Goal: Task Accomplishment & Management: Manage account settings

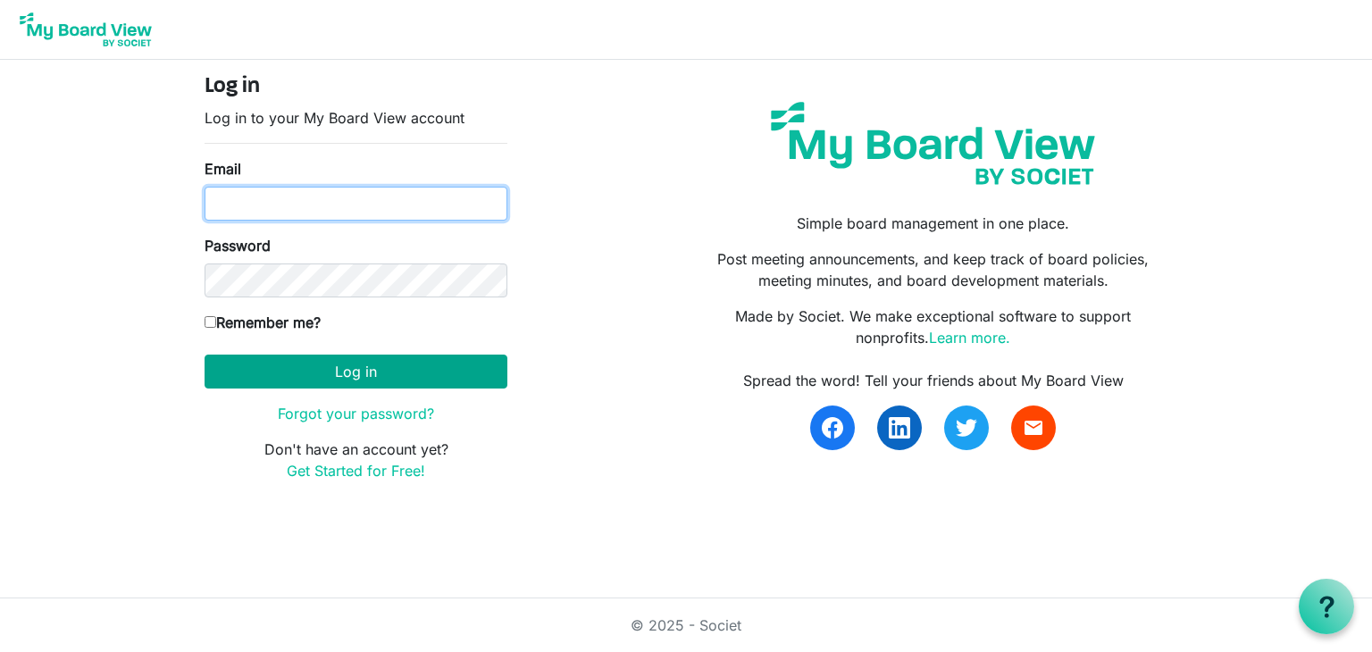
type input "[EMAIL_ADDRESS][DOMAIN_NAME]"
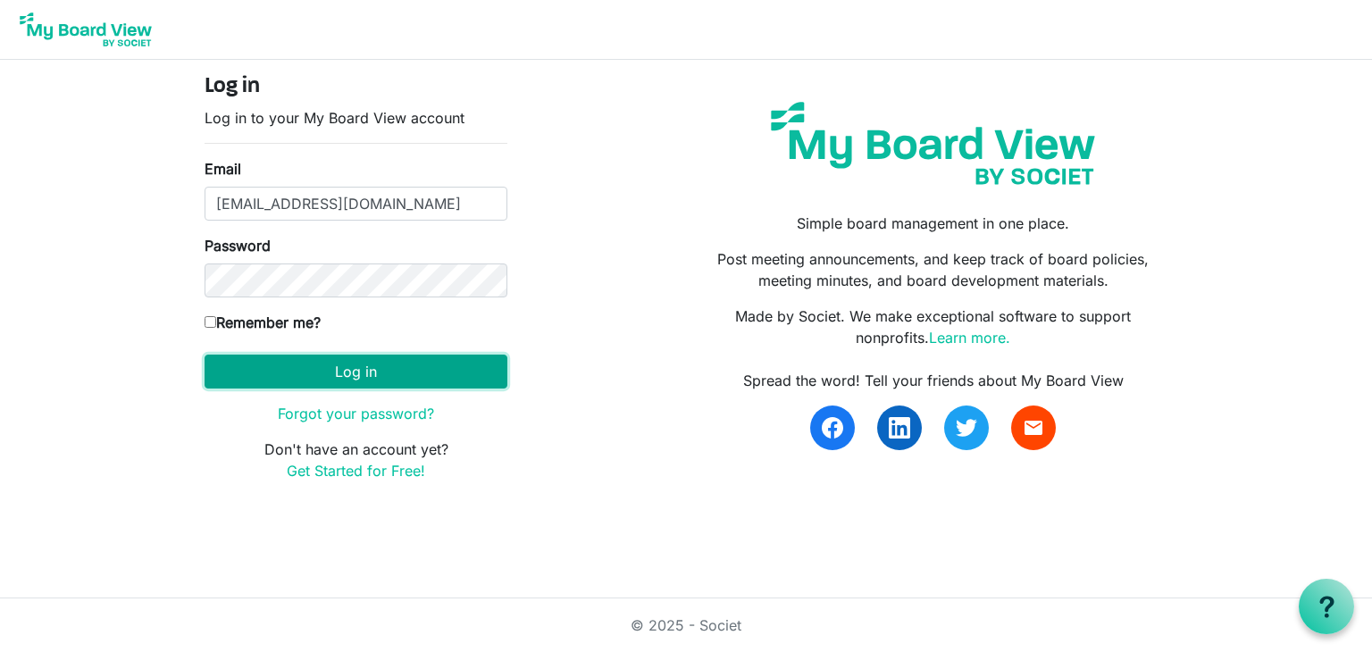
click at [341, 364] on button "Log in" at bounding box center [356, 372] width 303 height 34
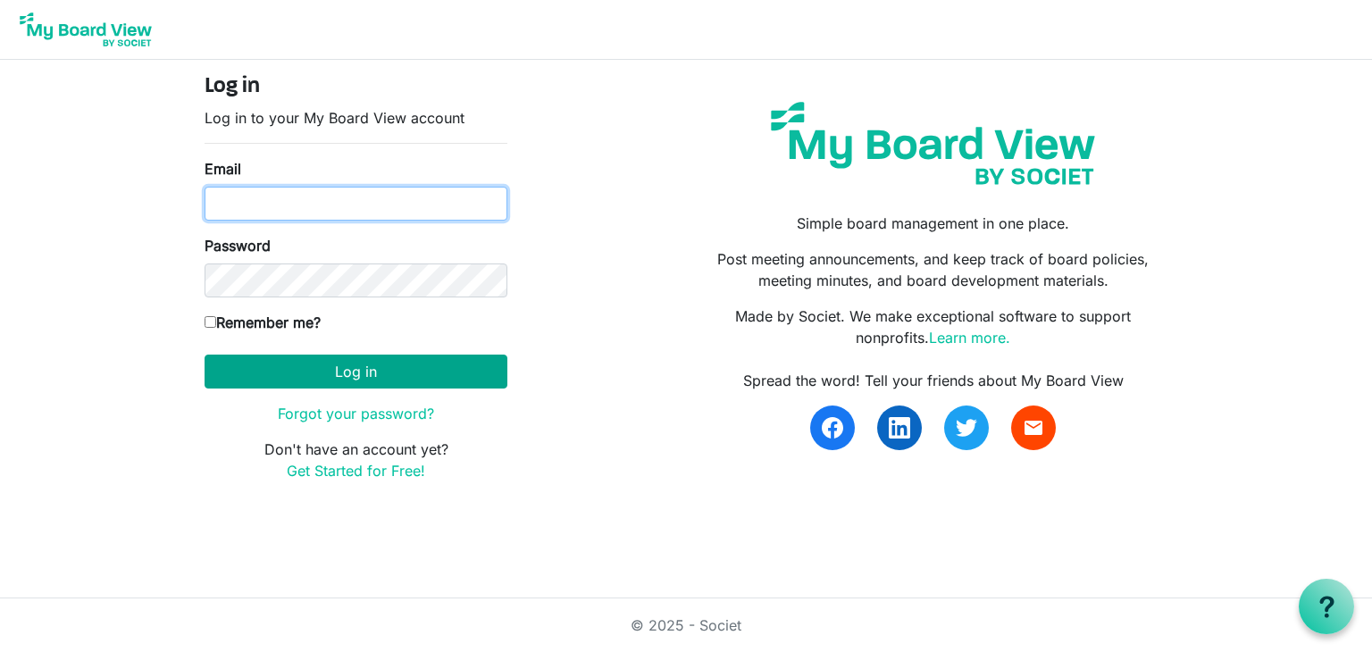
type input "[EMAIL_ADDRESS][DOMAIN_NAME]"
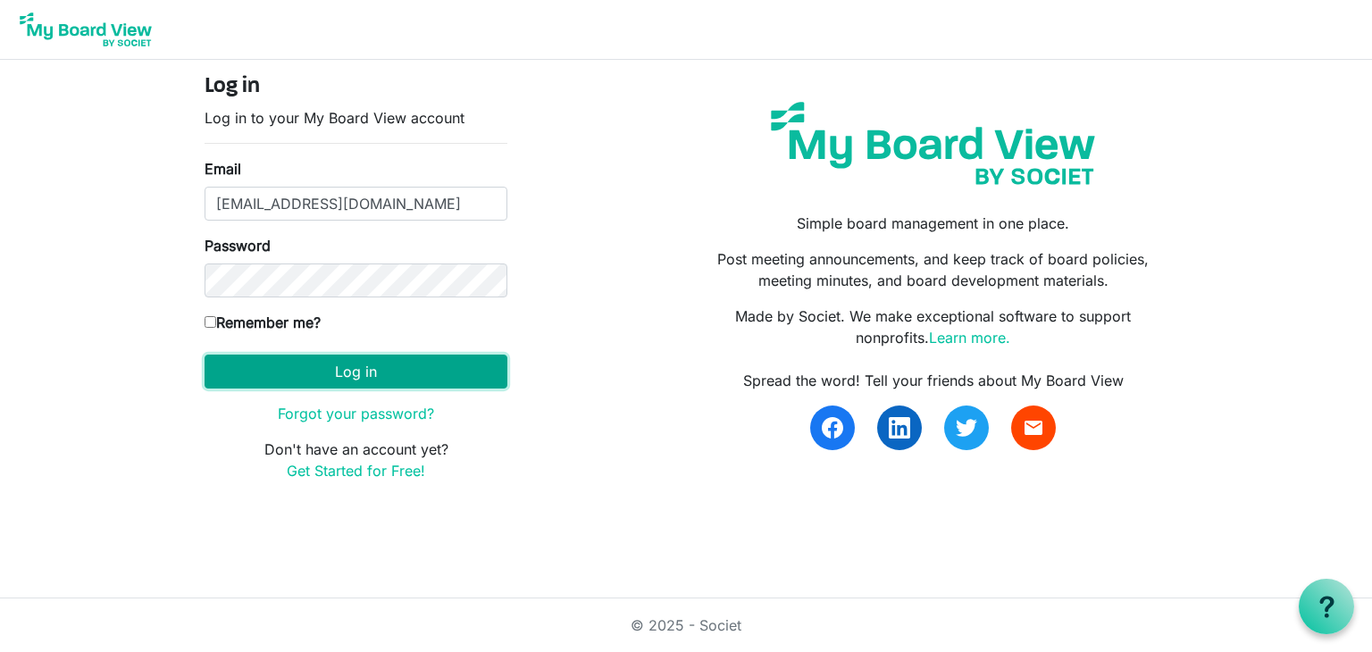
click at [474, 358] on button "Log in" at bounding box center [356, 372] width 303 height 34
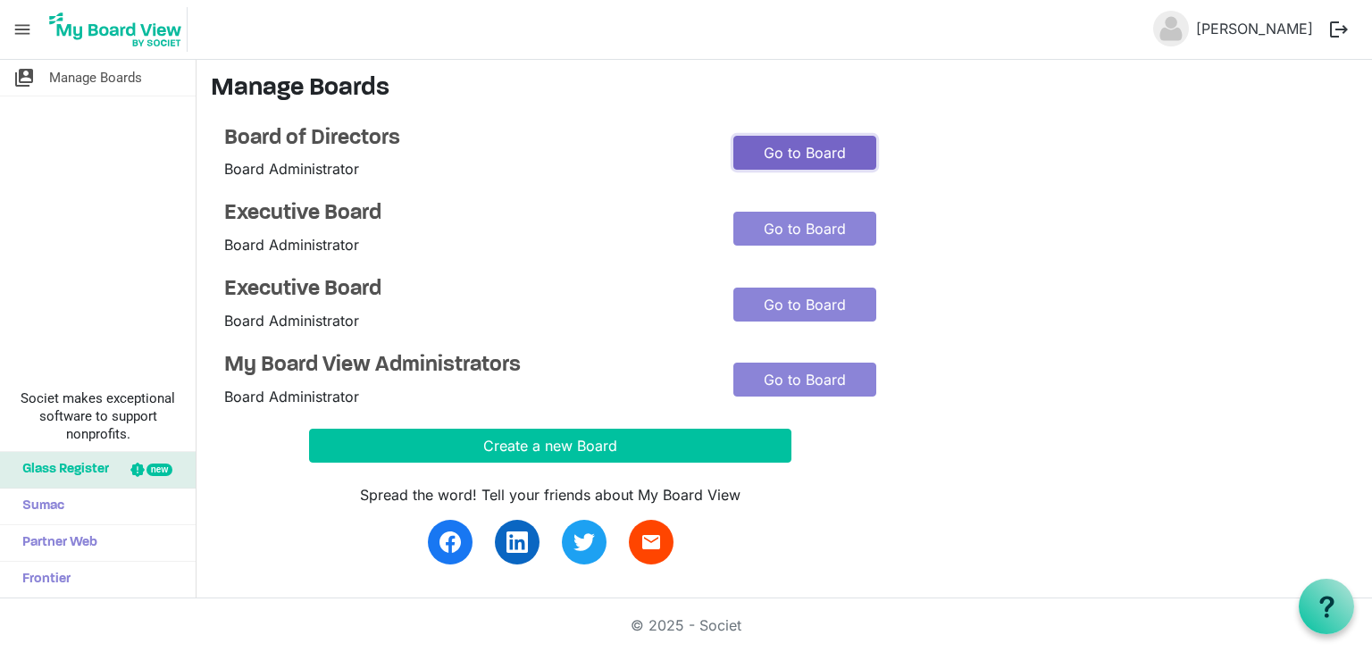
click at [779, 153] on link "Go to Board" at bounding box center [805, 153] width 143 height 34
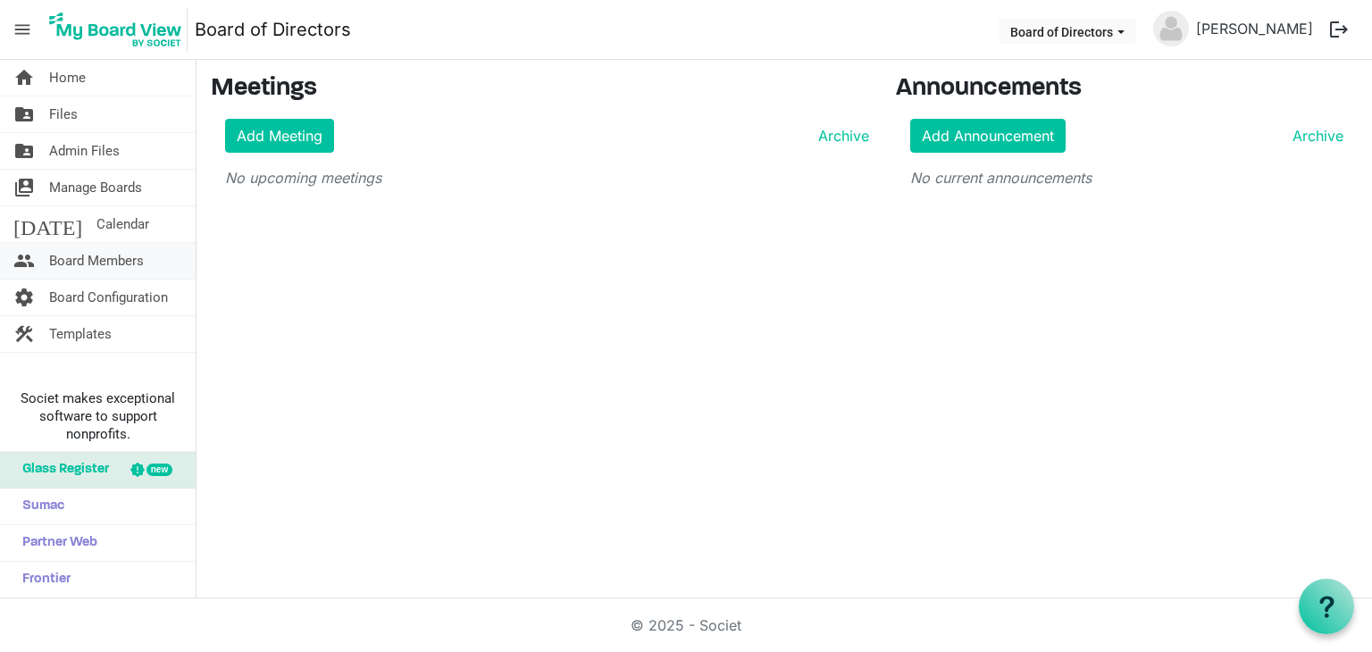
click at [107, 259] on span "Board Members" at bounding box center [96, 261] width 95 height 36
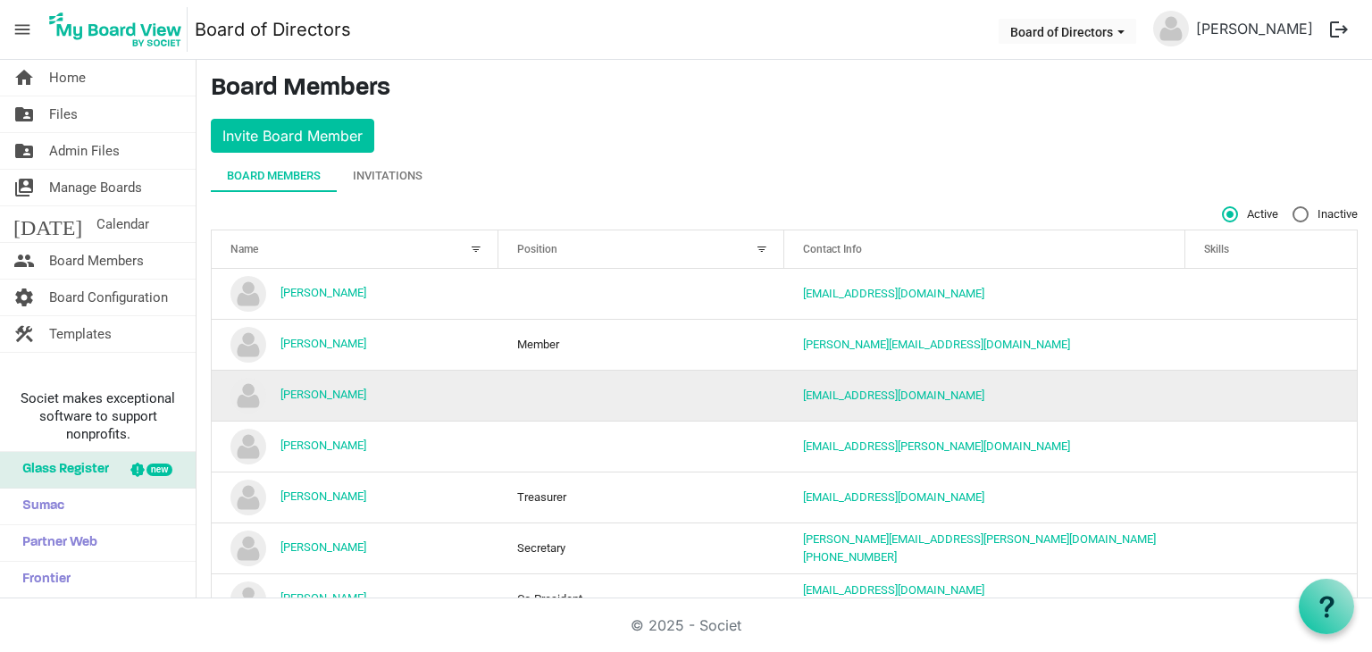
click at [566, 381] on td "column header Position" at bounding box center [642, 395] width 287 height 51
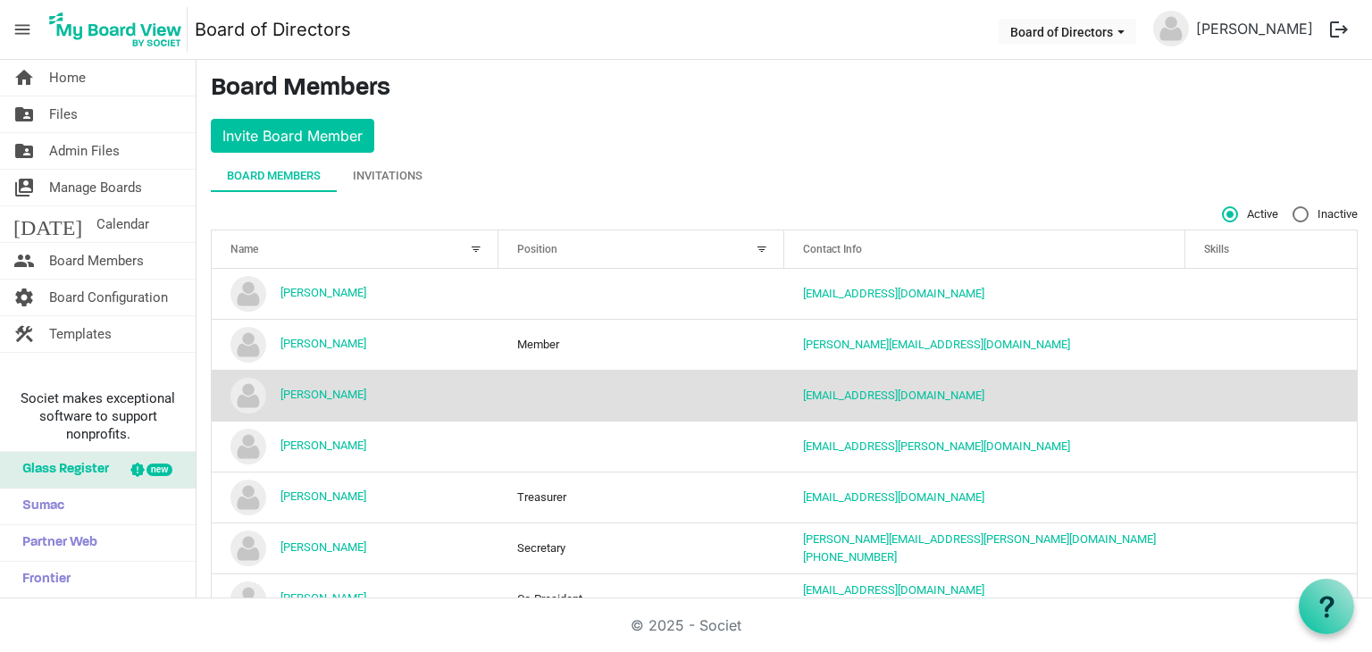
click at [566, 381] on td "column header Position" at bounding box center [642, 395] width 287 height 51
click at [816, 398] on link "aburrus@csdcu.org" at bounding box center [893, 395] width 181 height 13
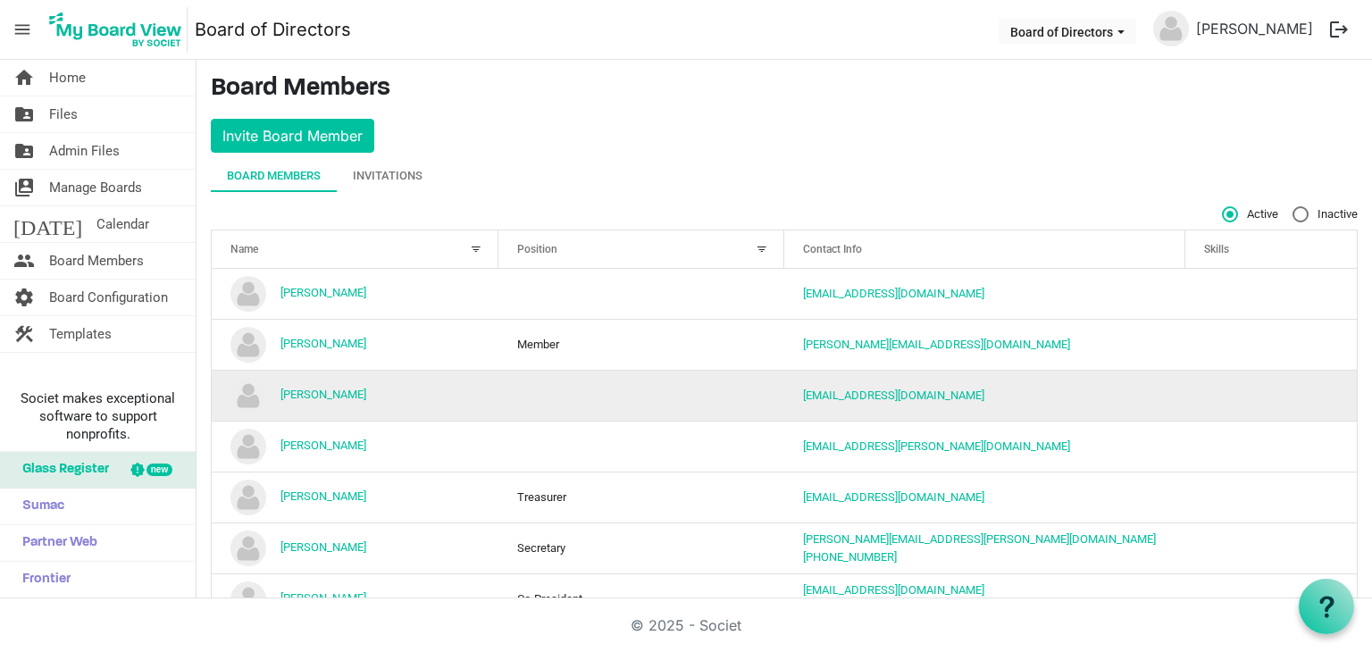
click at [647, 390] on td "column header Position" at bounding box center [642, 395] width 287 height 51
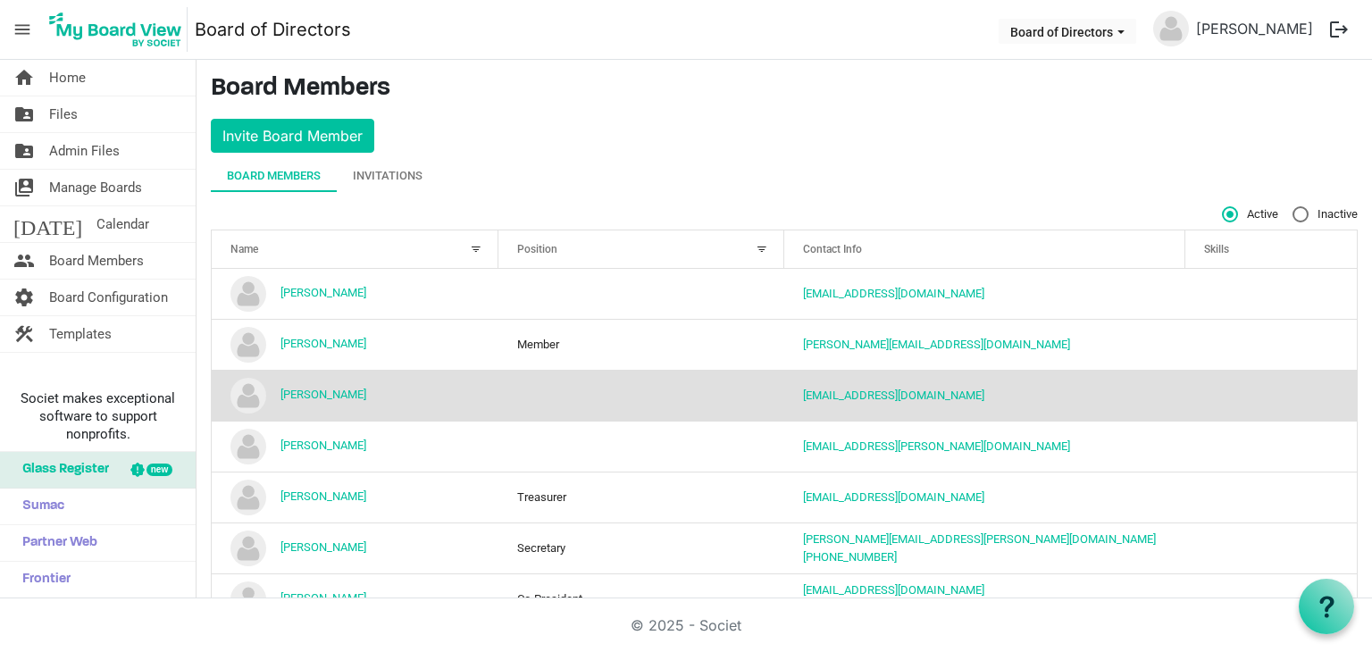
click at [647, 390] on td "column header Position" at bounding box center [642, 395] width 287 height 51
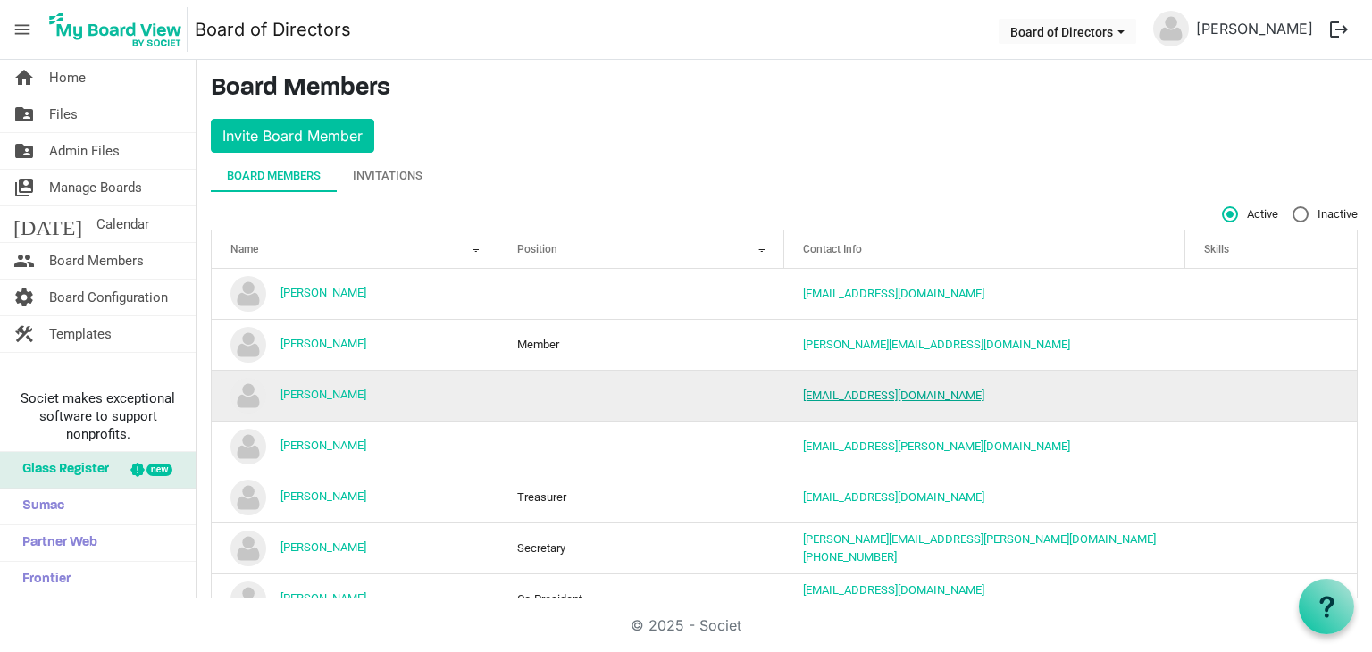
click at [815, 394] on link "aburrus@csdcu.org" at bounding box center [893, 395] width 181 height 13
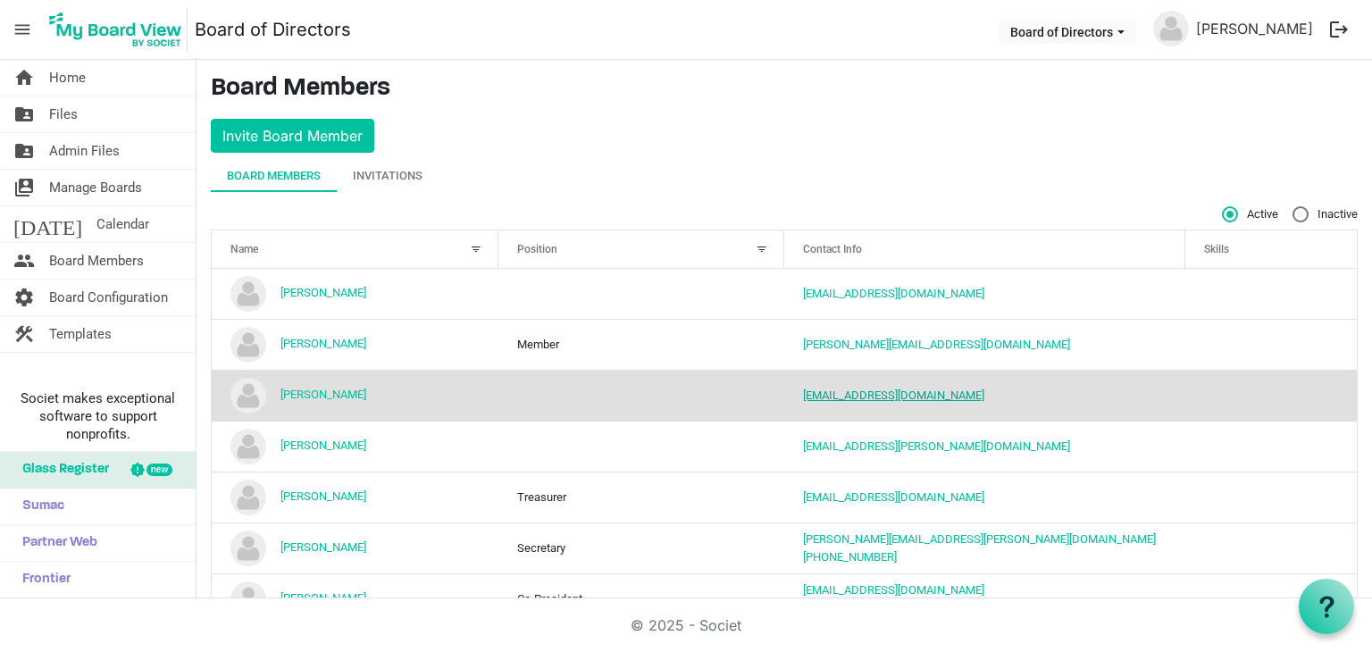
click at [815, 394] on link "aburrus@csdcu.org" at bounding box center [893, 395] width 181 height 13
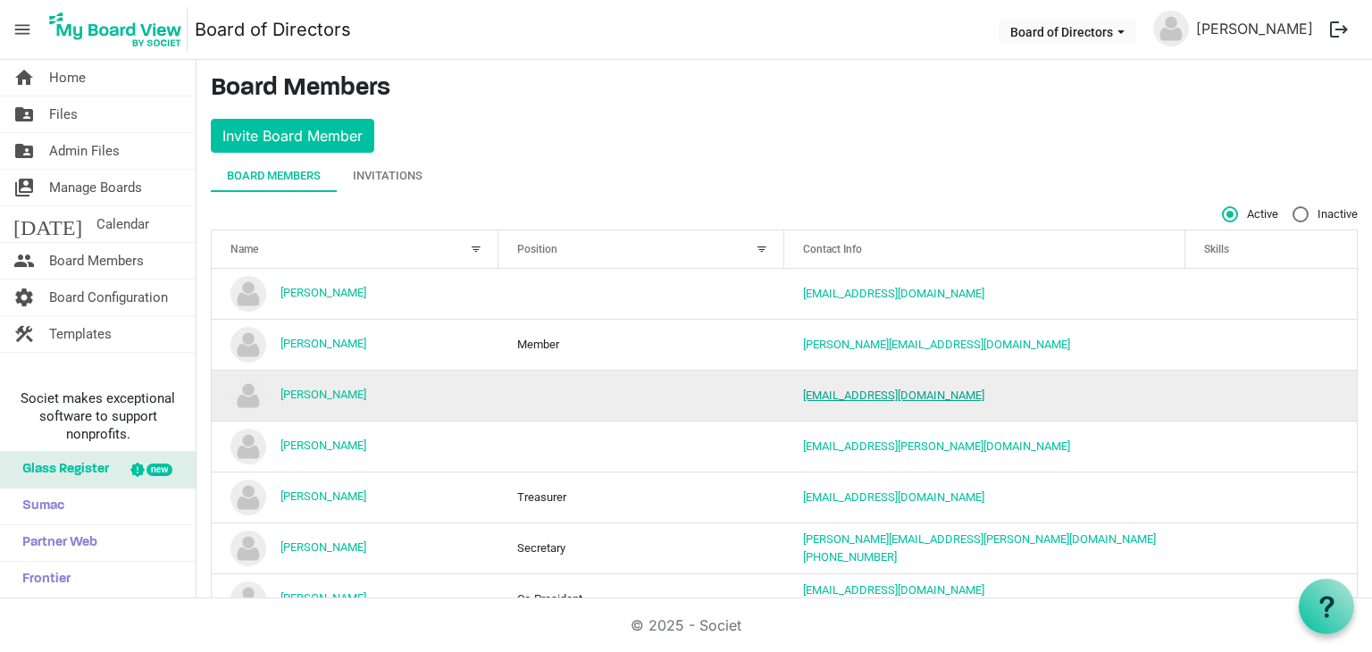
click at [815, 394] on link "aburrus@csdcu.org" at bounding box center [893, 395] width 181 height 13
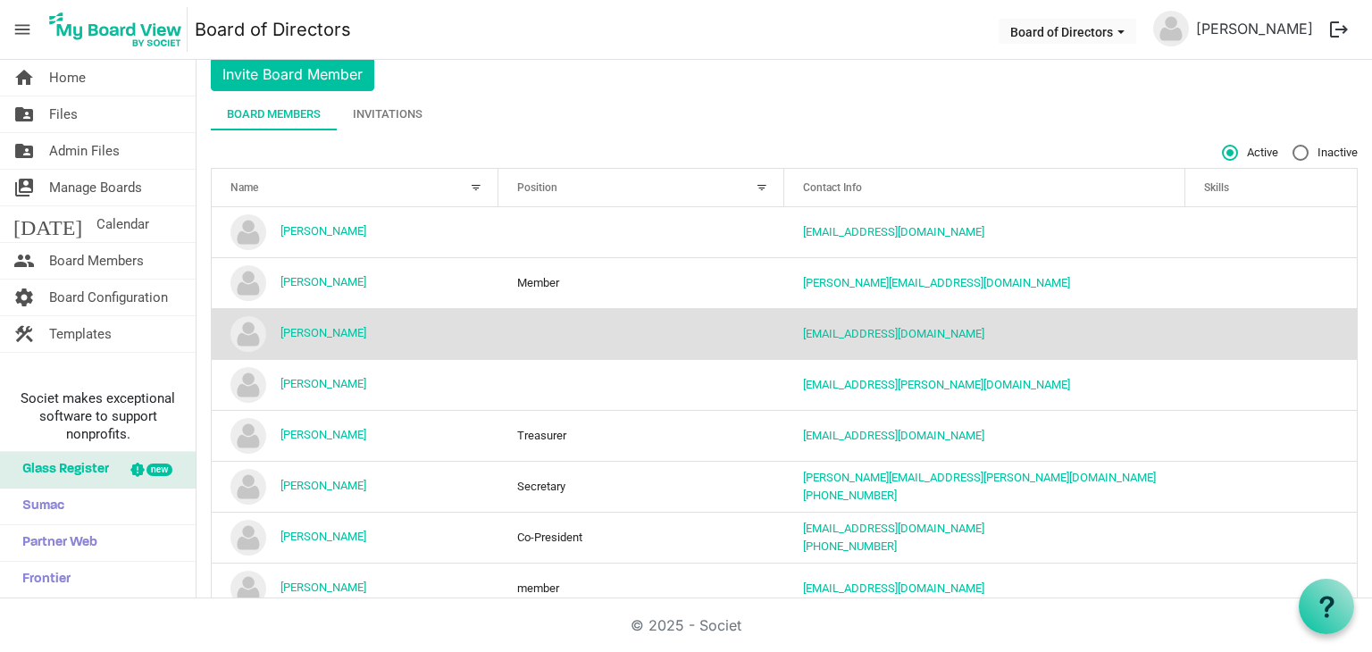
scroll to position [89, 0]
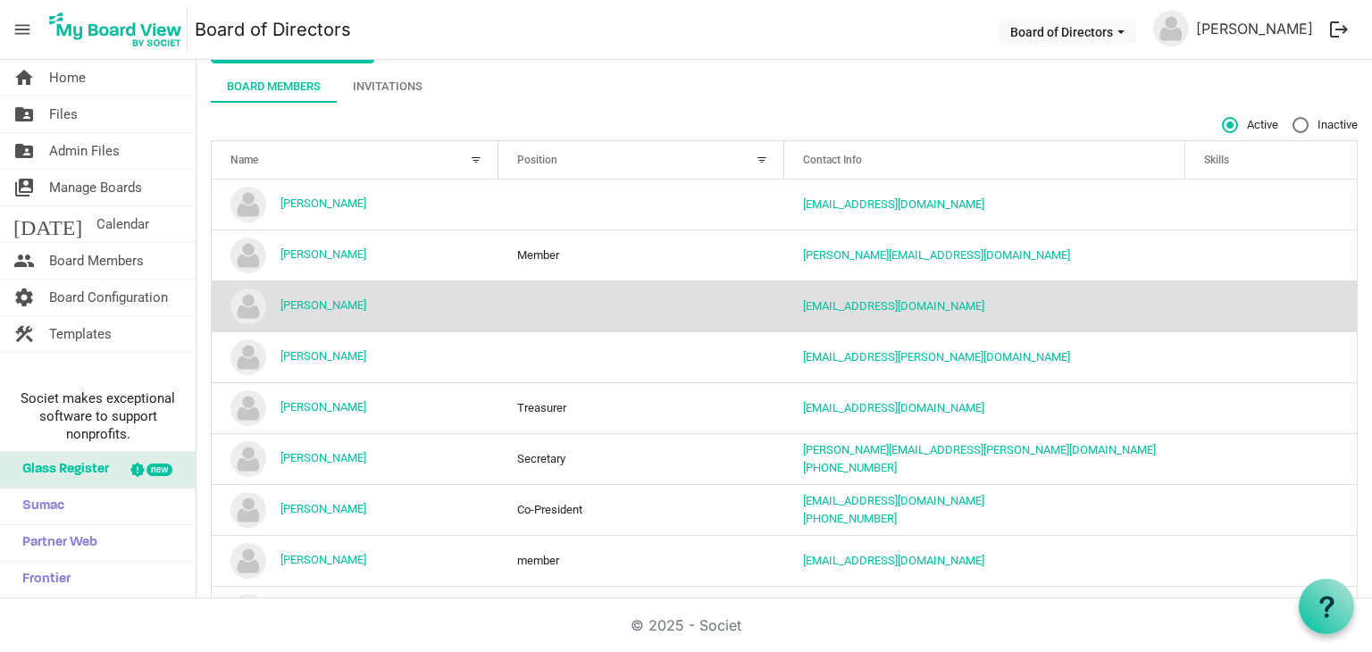
click at [612, 311] on td "column header Position" at bounding box center [642, 306] width 287 height 51
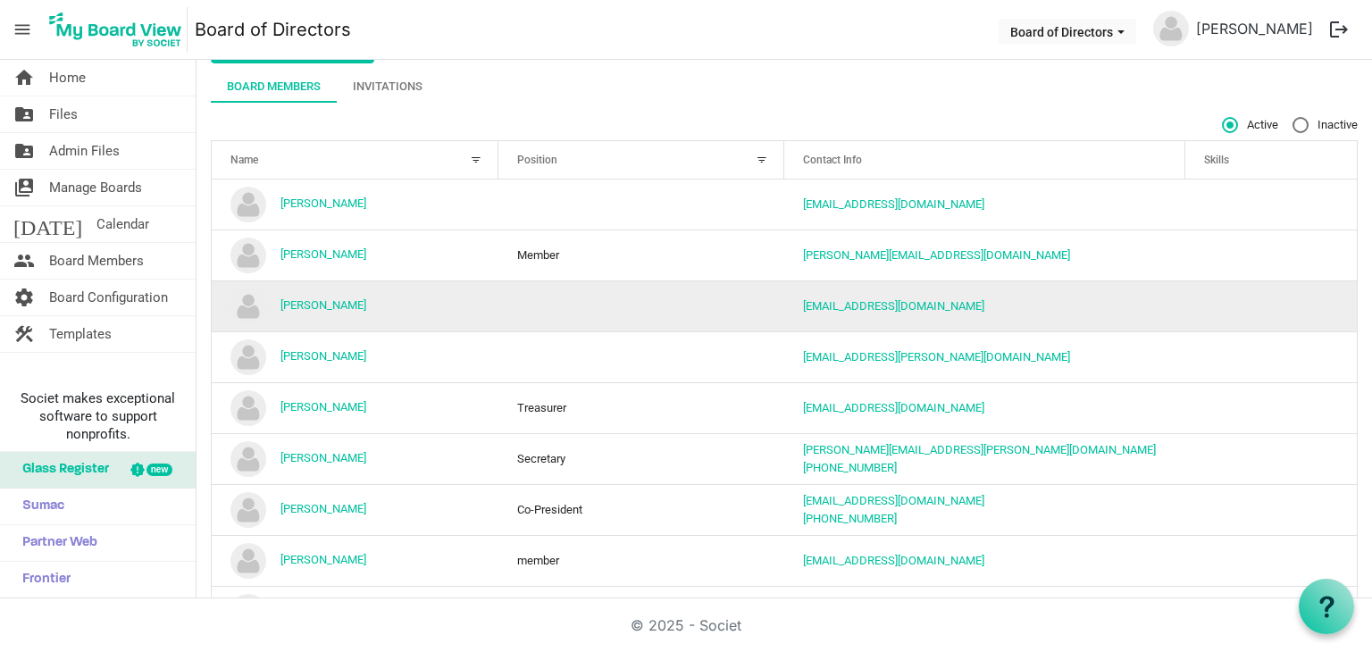
click at [612, 311] on td "column header Position" at bounding box center [642, 306] width 287 height 51
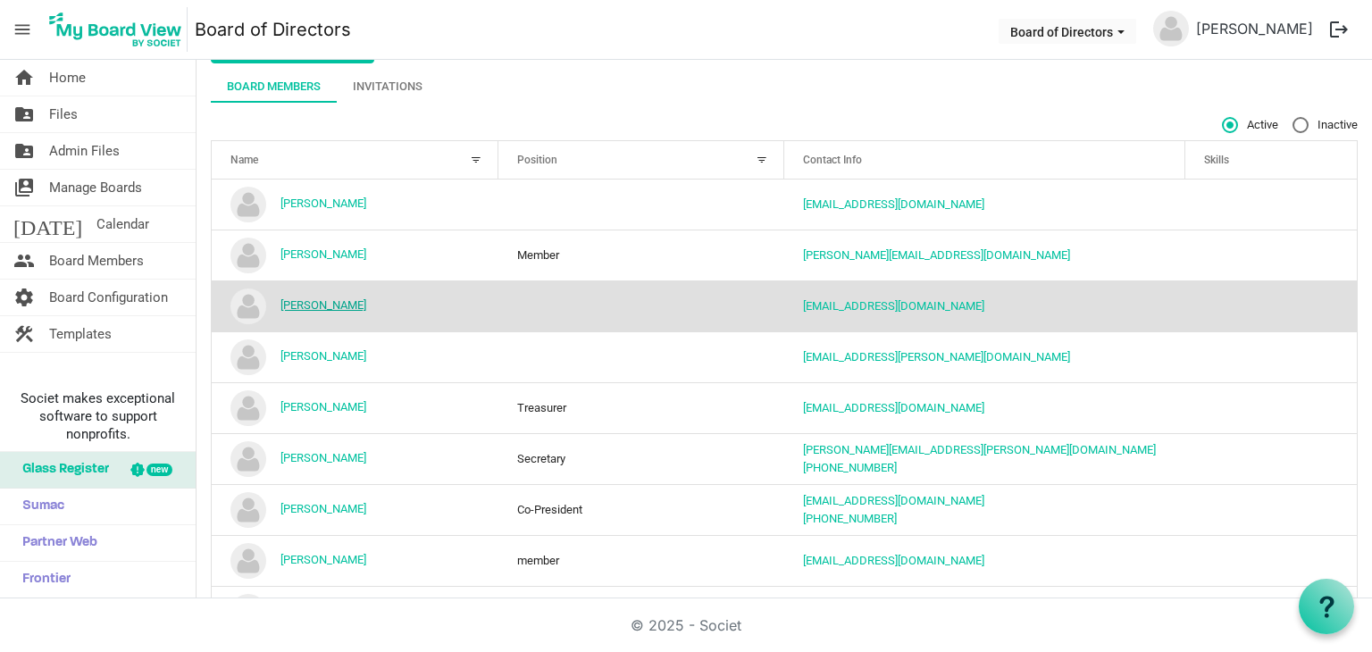
click at [311, 303] on link "Amanda Burrus" at bounding box center [324, 304] width 86 height 13
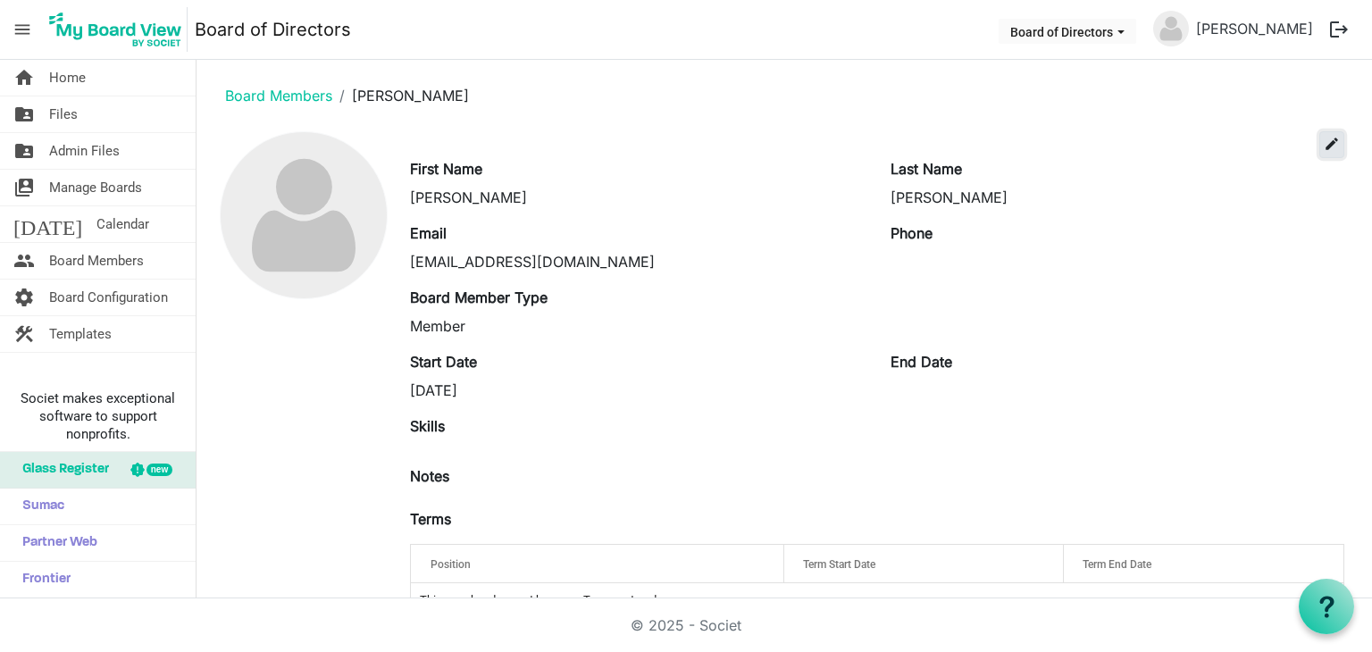
click at [1324, 142] on span "edit" at bounding box center [1332, 144] width 16 height 16
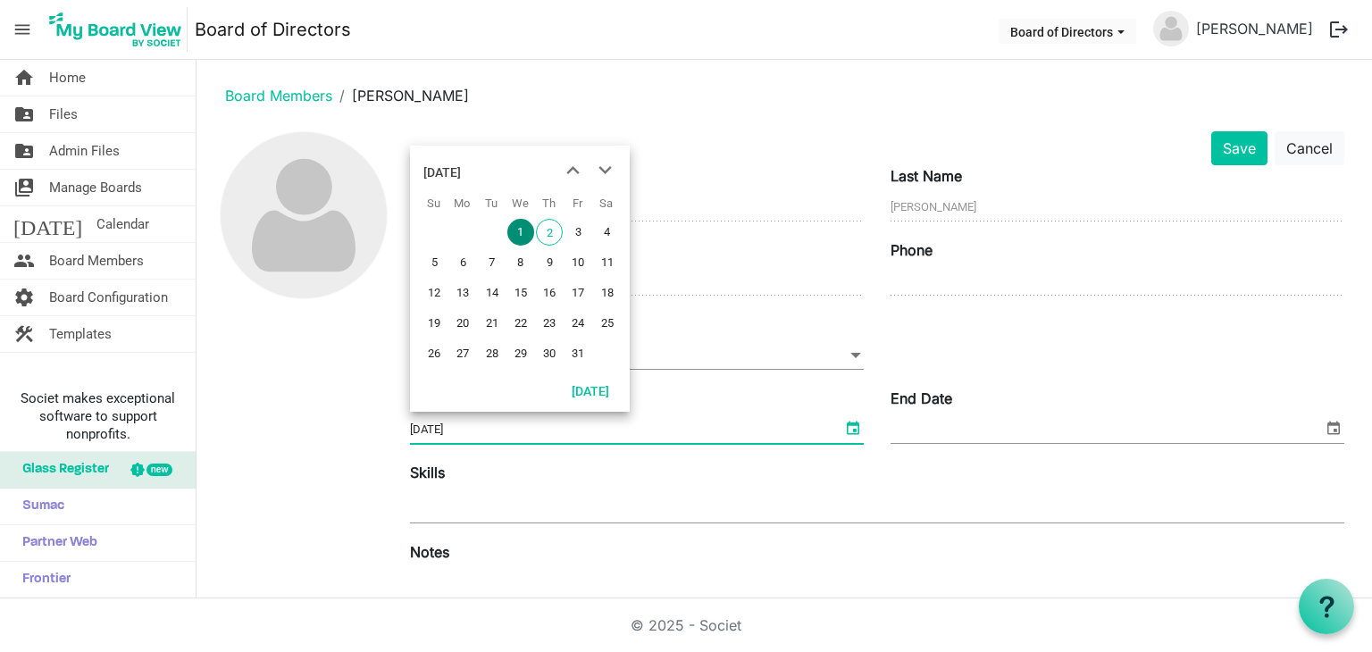
click at [843, 426] on span "select" at bounding box center [853, 427] width 21 height 23
click at [604, 392] on button "Today" at bounding box center [590, 390] width 61 height 25
type input "10/2/2025"
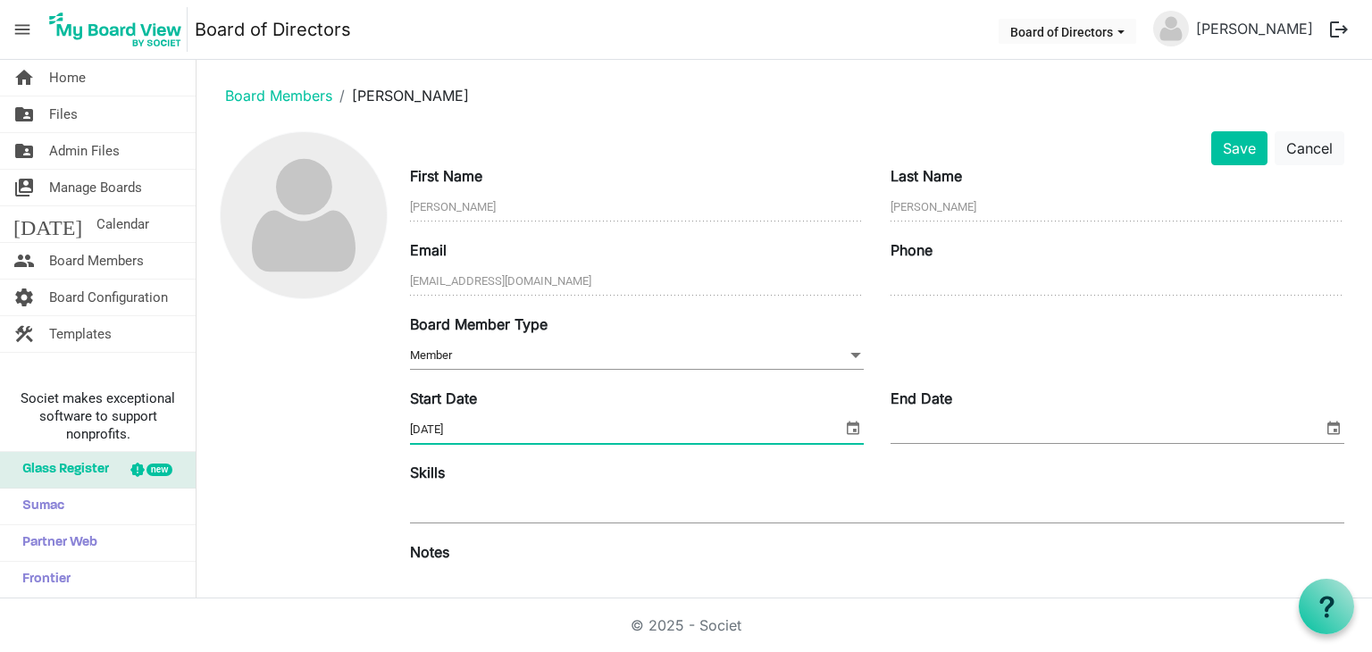
click at [1323, 429] on span "select" at bounding box center [1333, 427] width 21 height 23
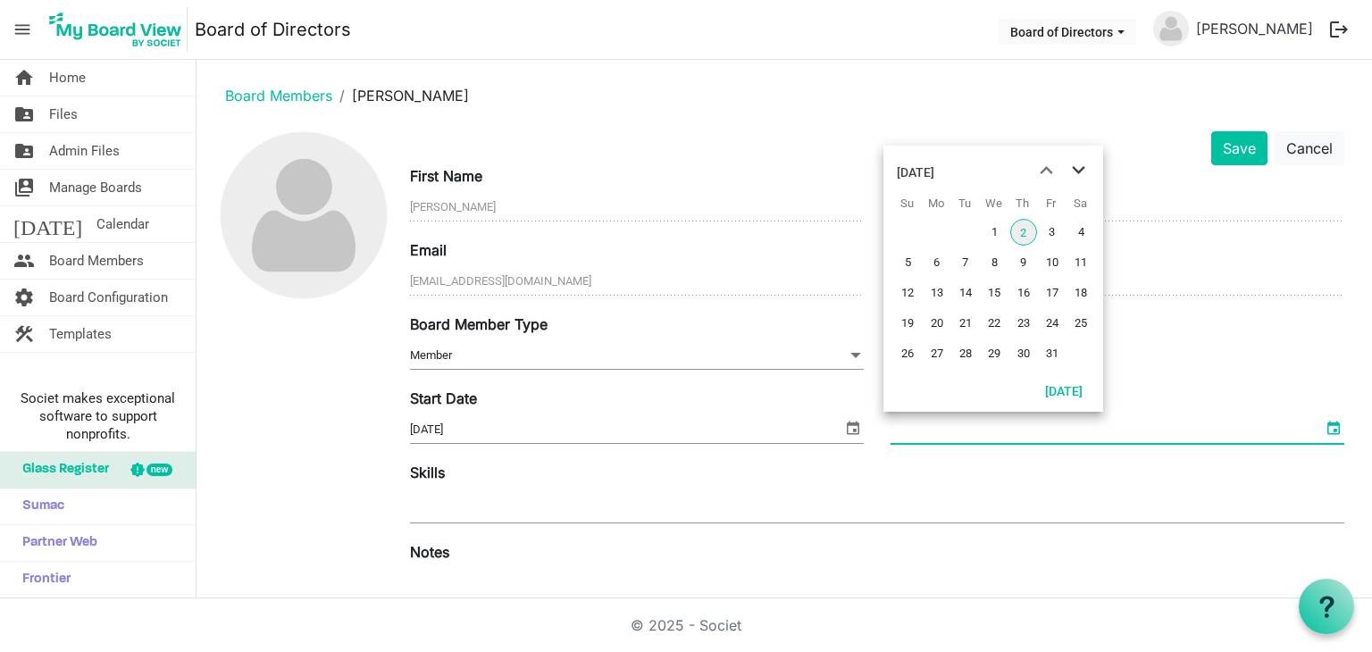
click at [1072, 165] on span "next month" at bounding box center [1078, 171] width 31 height 32
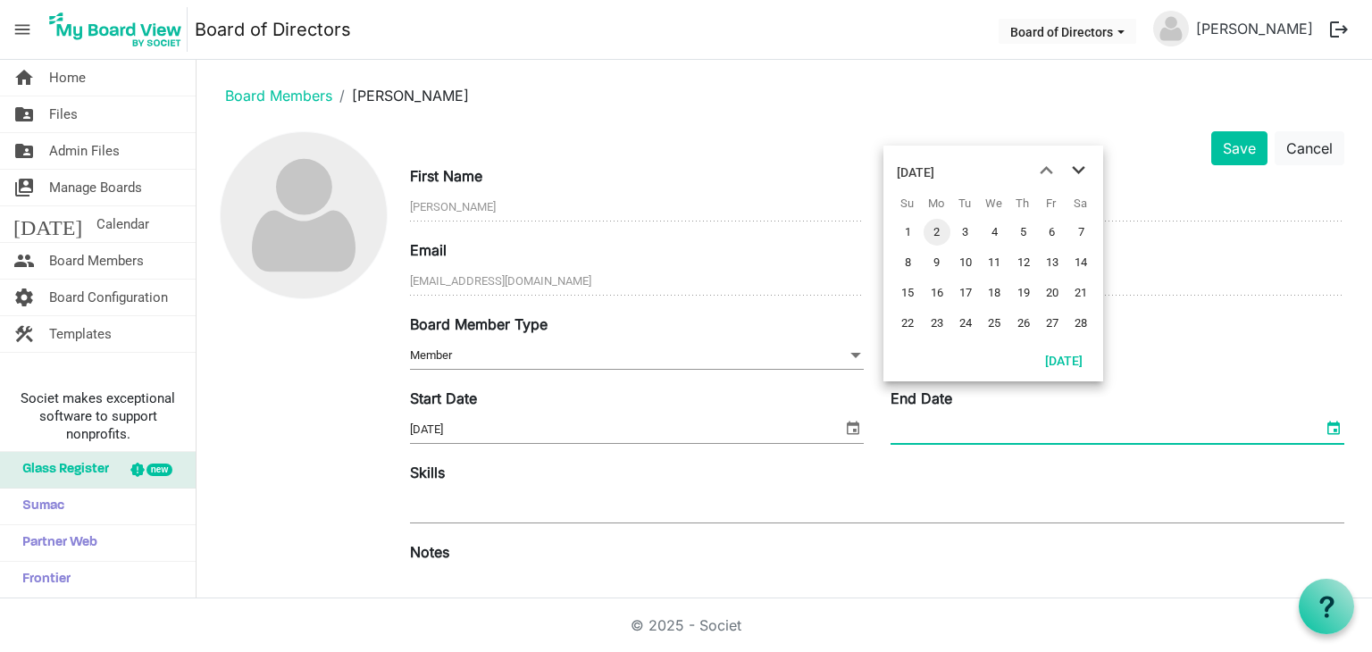
click at [1072, 165] on span "next month" at bounding box center [1078, 171] width 31 height 32
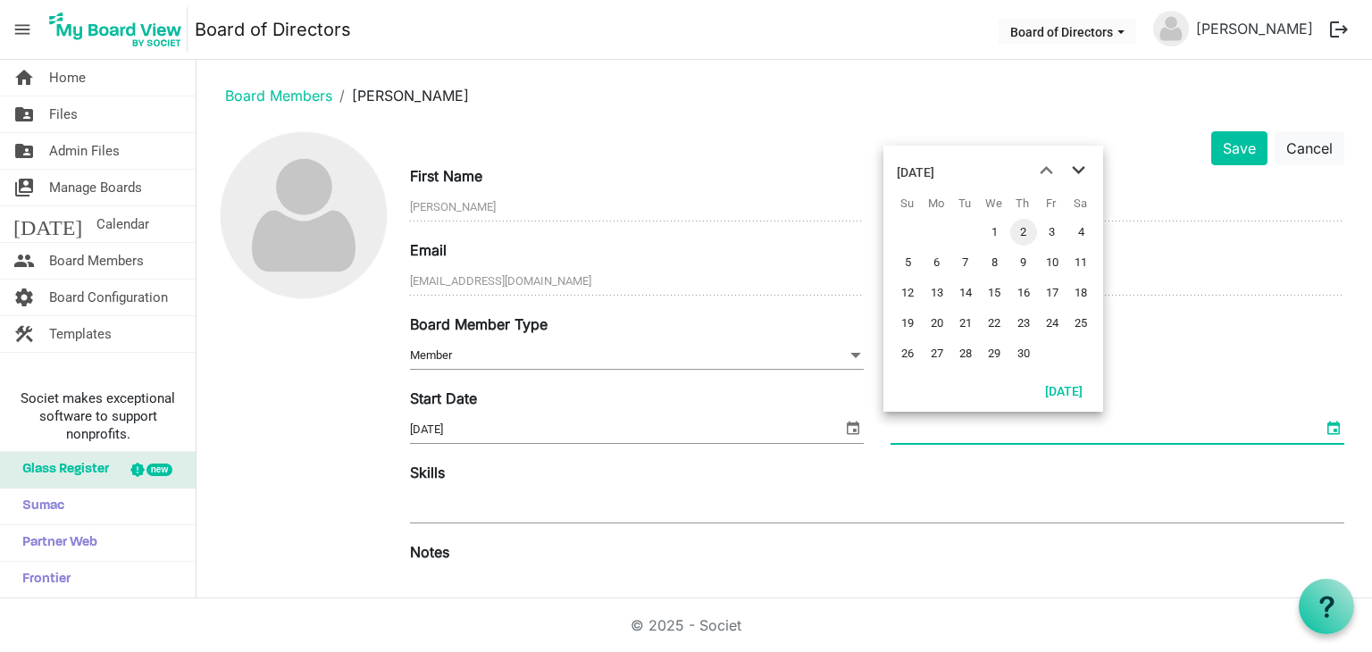
click at [1072, 165] on span "next month" at bounding box center [1078, 171] width 31 height 32
click at [943, 388] on span "31" at bounding box center [937, 384] width 27 height 27
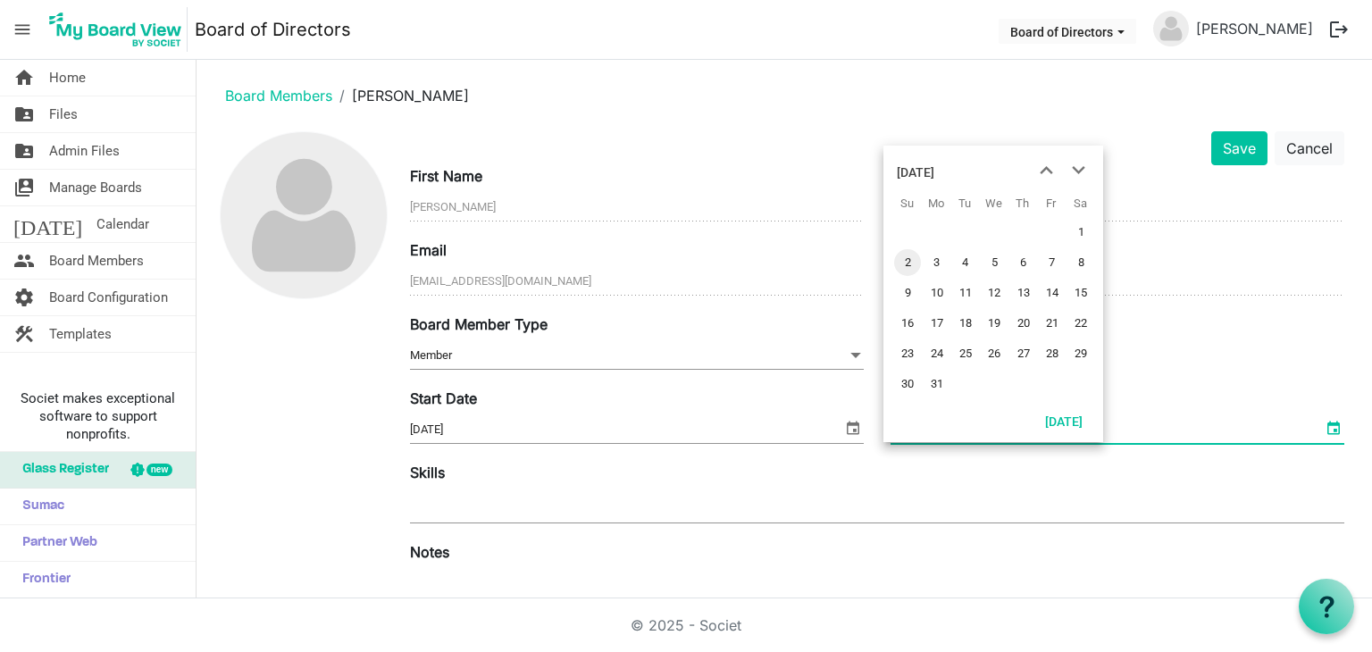
type input "8/31/2026"
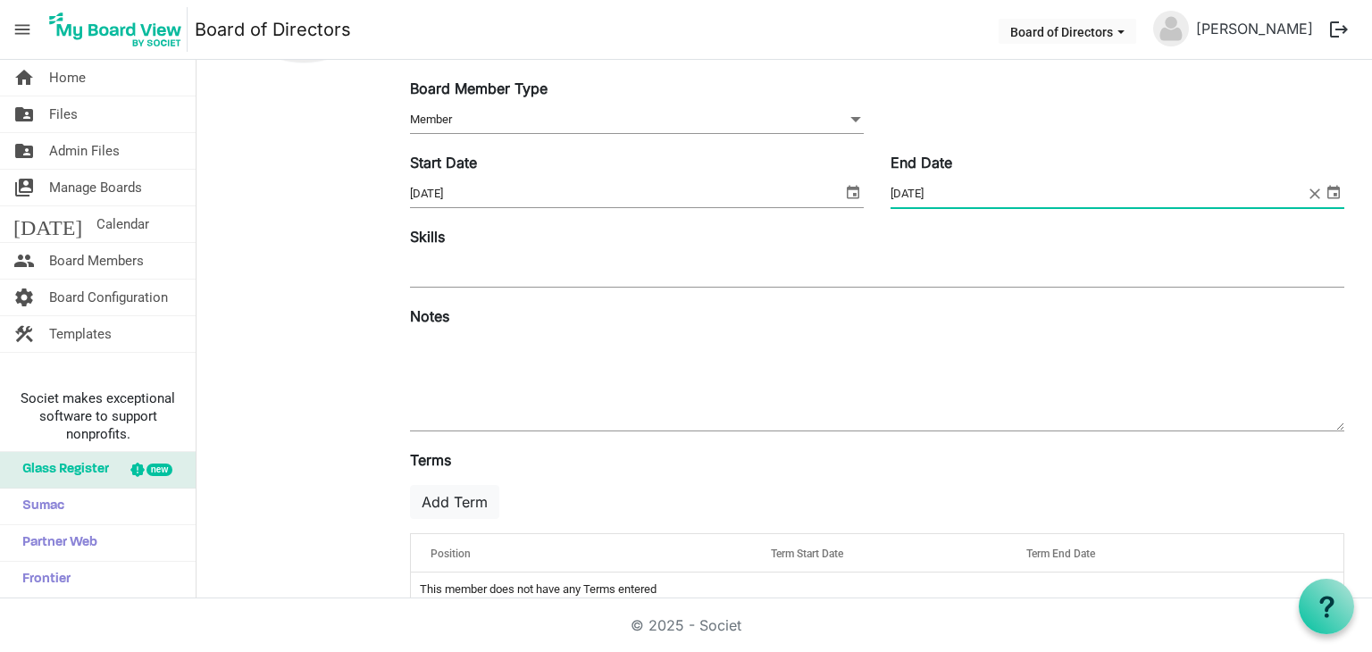
scroll to position [272, 0]
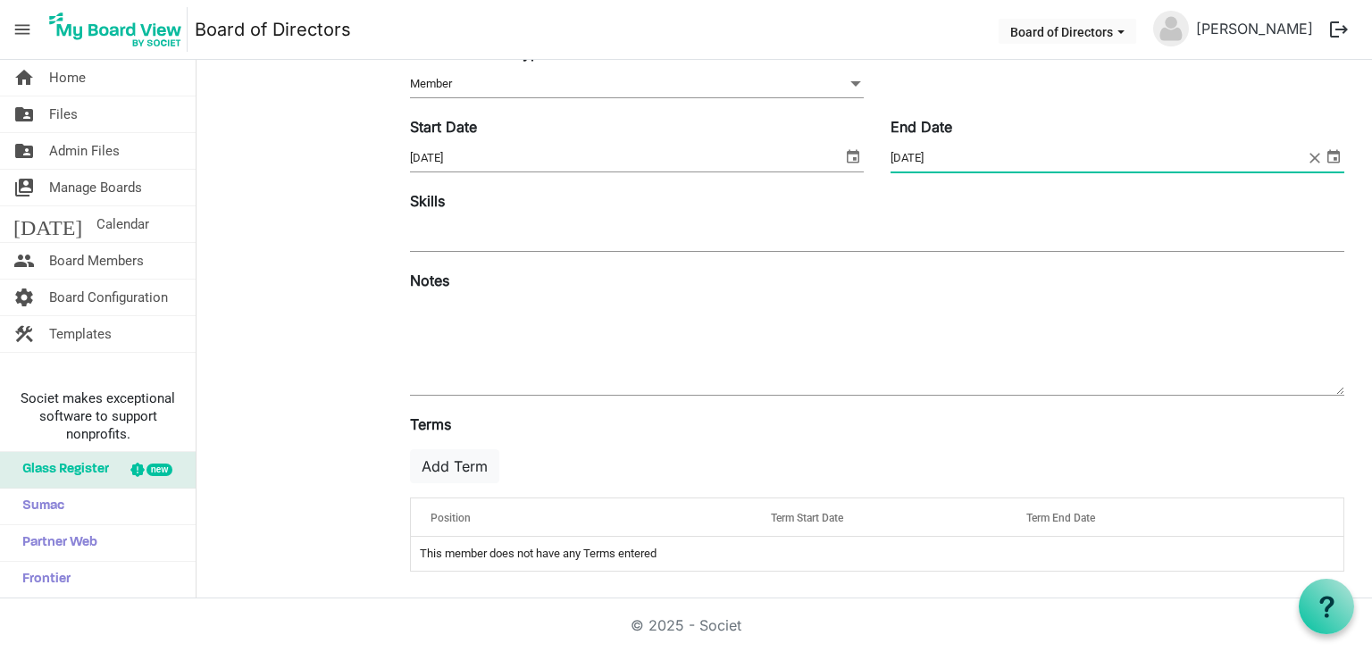
click at [543, 509] on div "Position" at bounding box center [581, 518] width 315 height 26
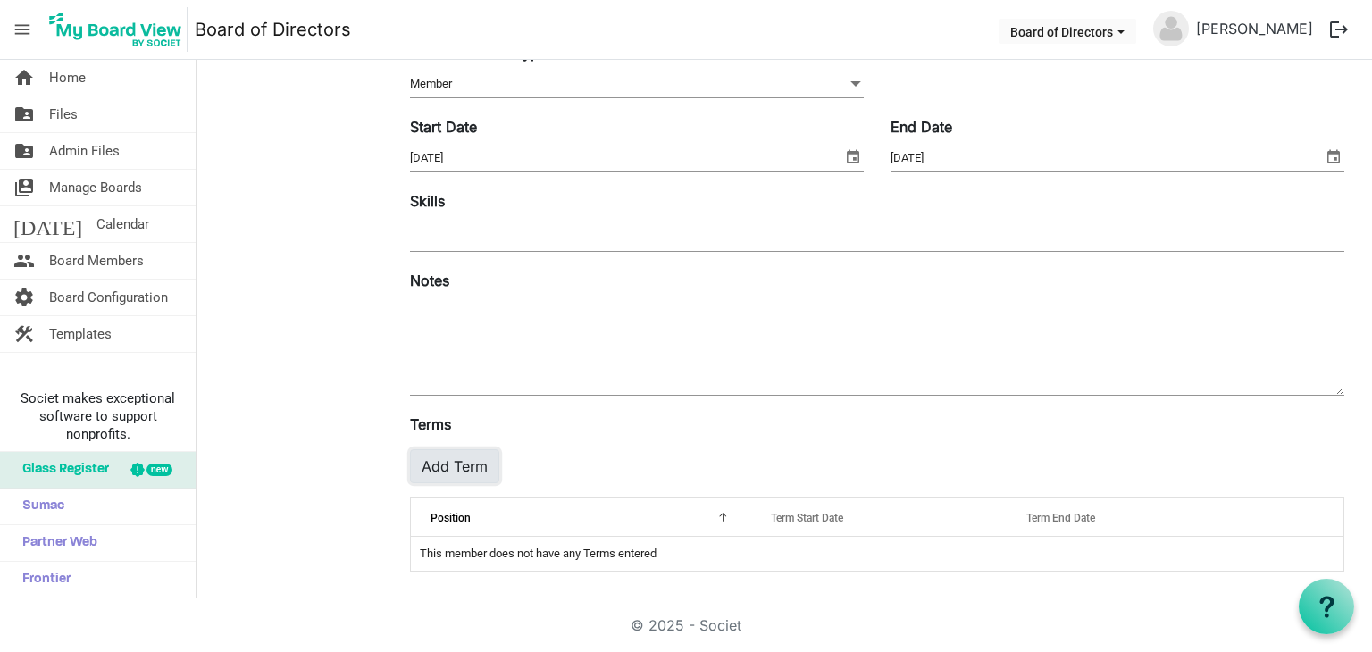
click at [486, 466] on button "Add Term" at bounding box center [454, 466] width 89 height 34
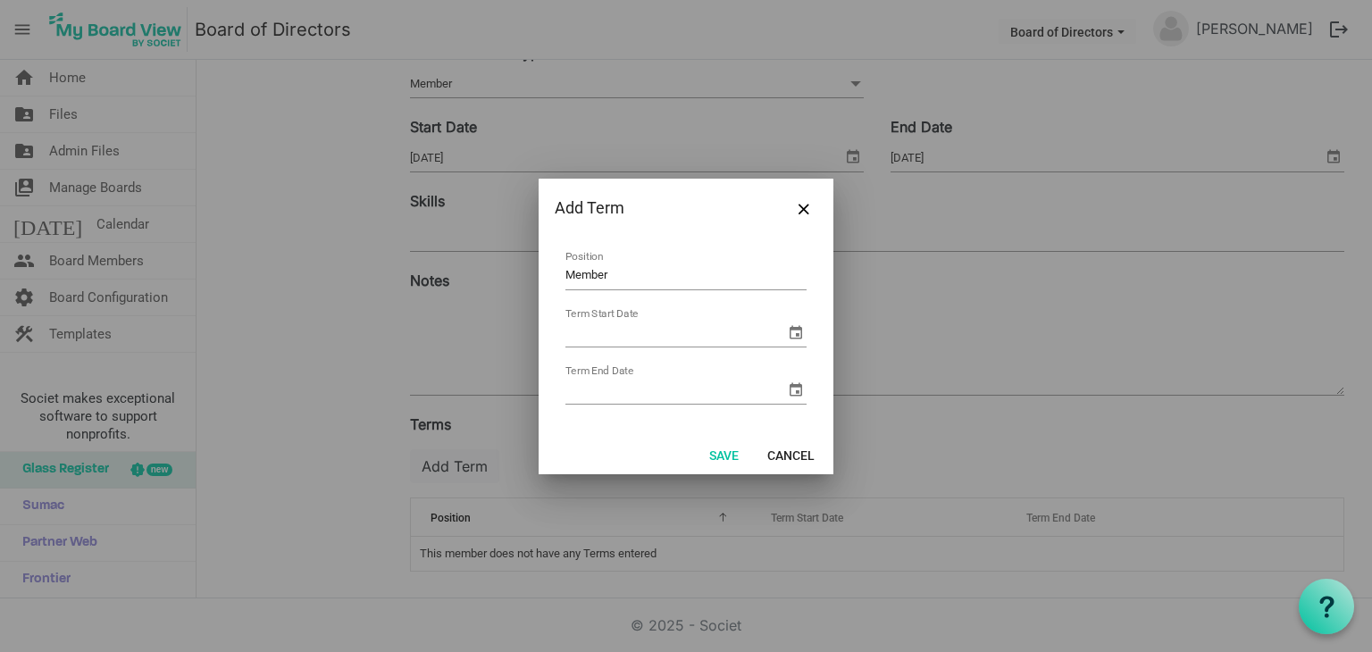
type input "Member"
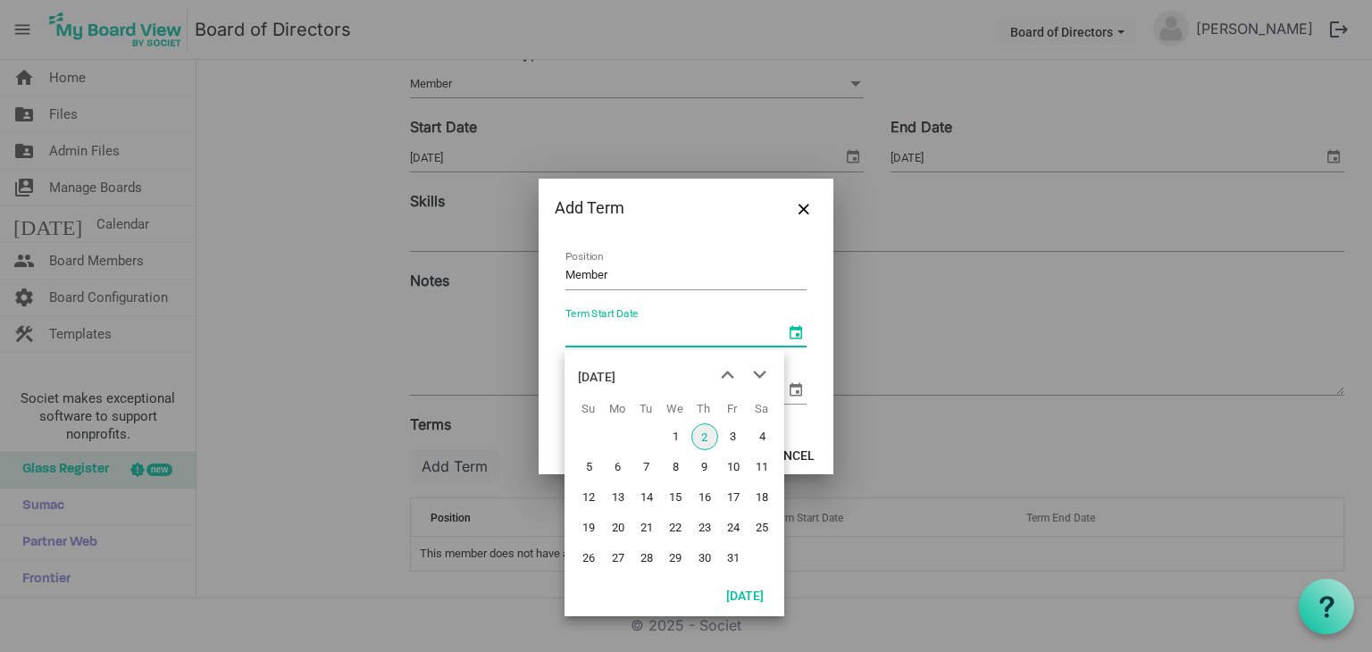
click at [799, 330] on span "select" at bounding box center [795, 332] width 21 height 21
click at [742, 592] on button "Today" at bounding box center [745, 595] width 61 height 25
type input "10/2/2025"
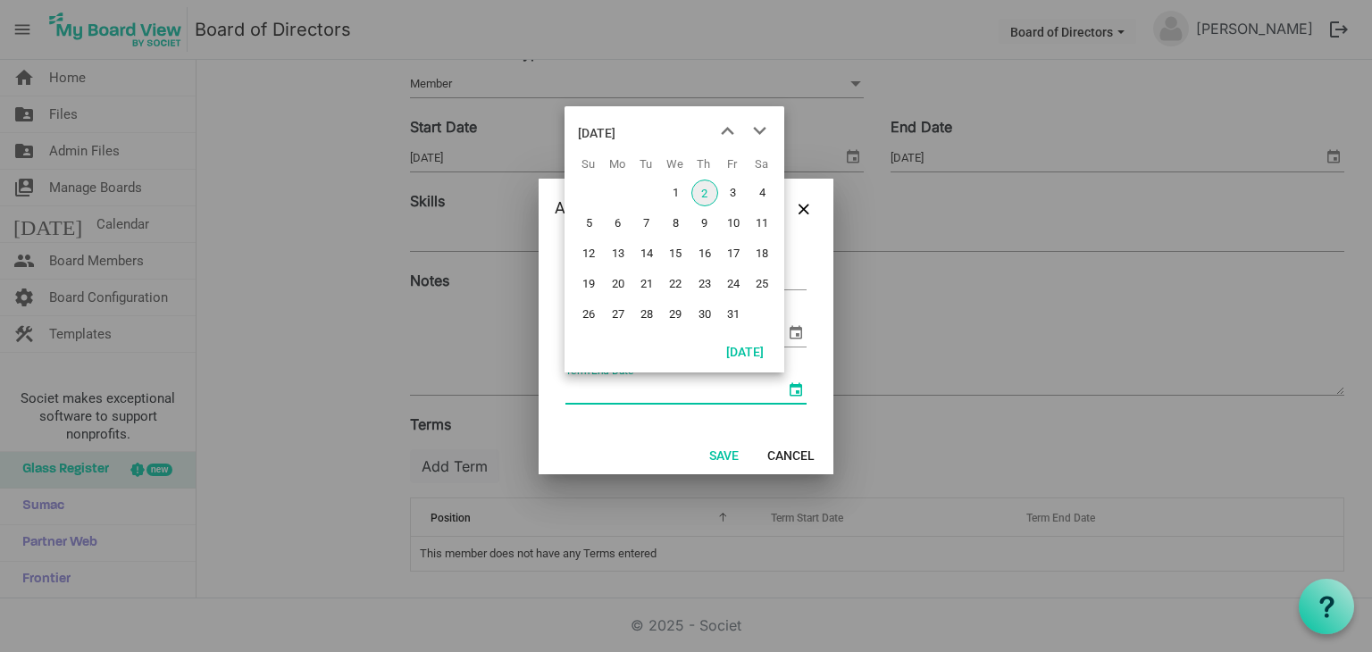
click at [801, 388] on span "select" at bounding box center [795, 389] width 21 height 21
click at [756, 126] on span "next month" at bounding box center [759, 131] width 31 height 32
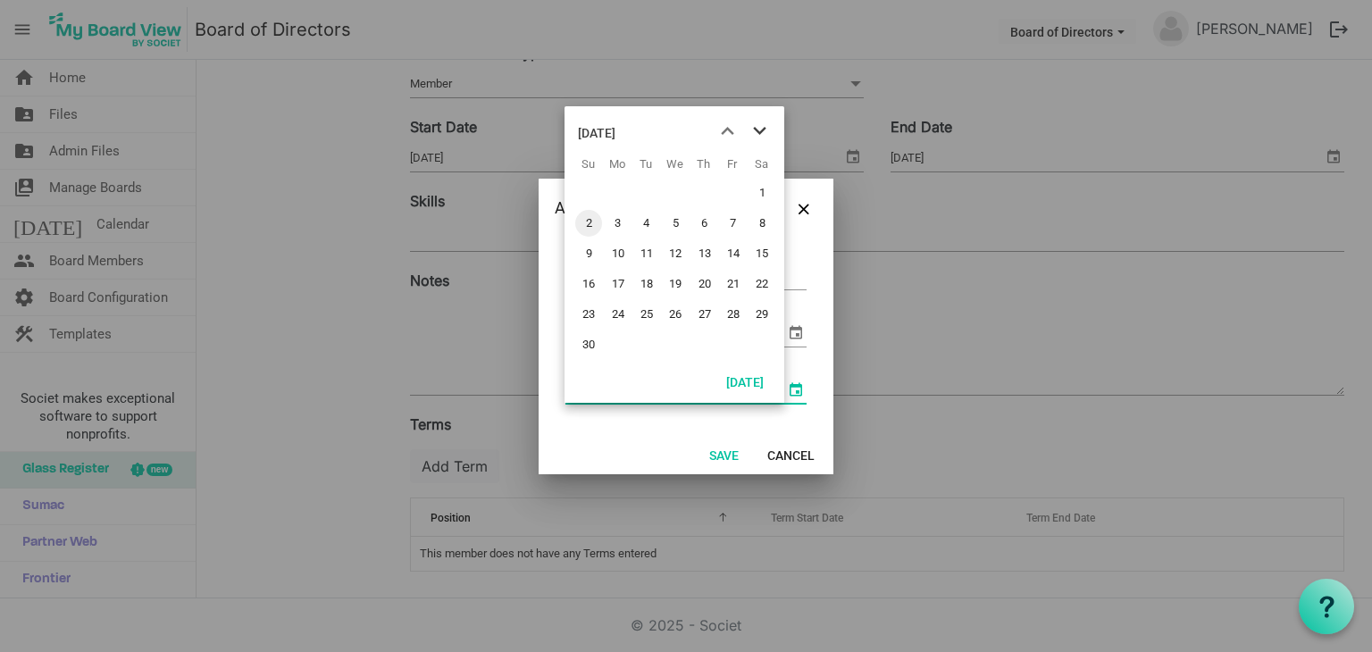
click at [756, 126] on span "next month" at bounding box center [759, 131] width 31 height 32
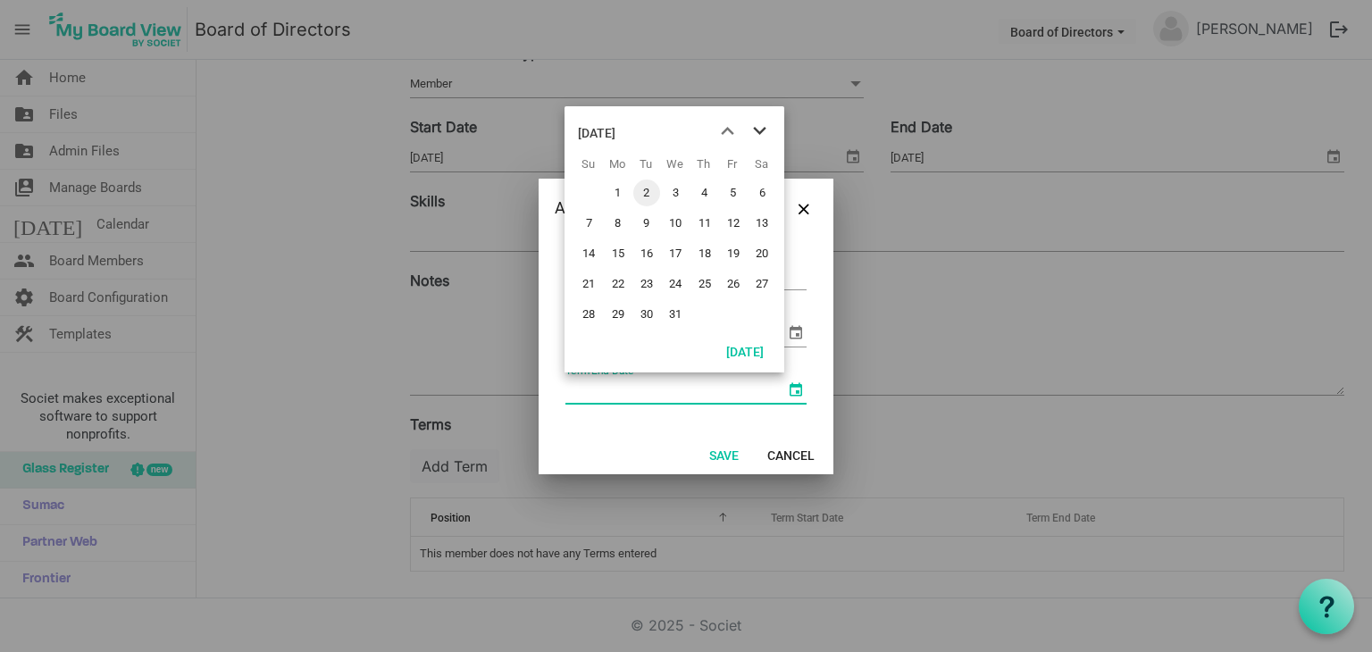
click at [756, 126] on span "next month" at bounding box center [759, 131] width 31 height 32
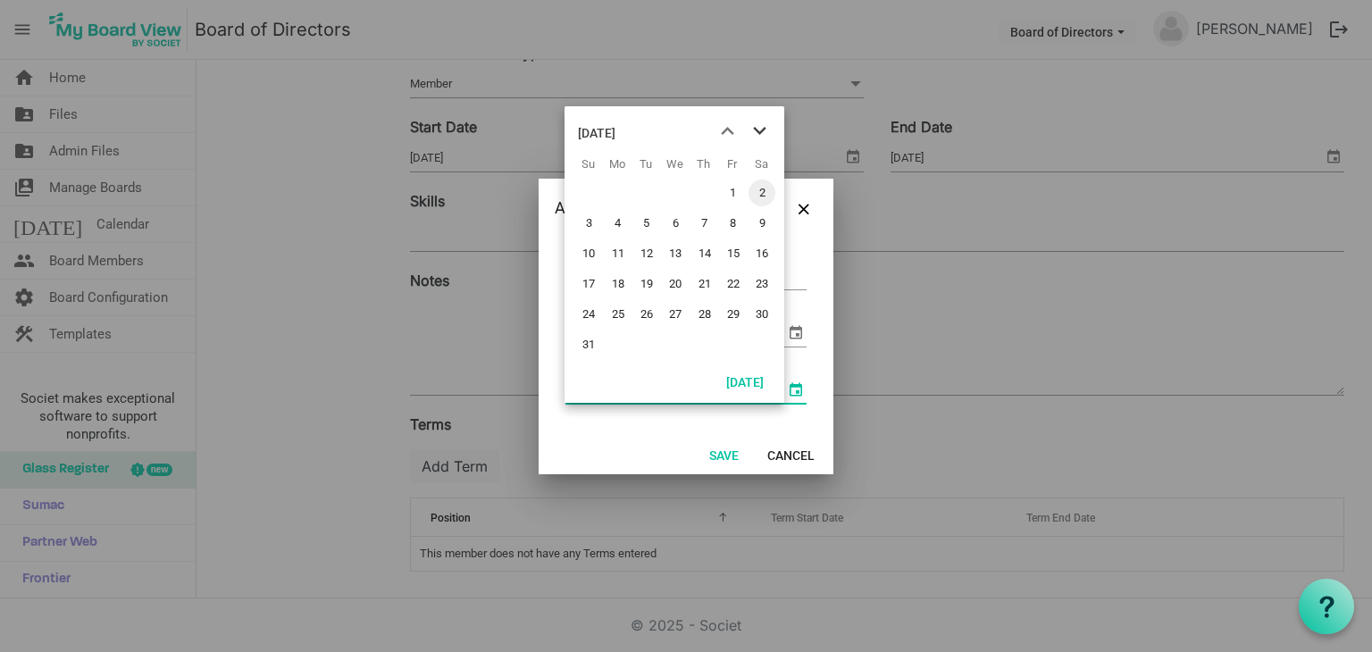
click at [756, 126] on span "next month" at bounding box center [759, 131] width 31 height 32
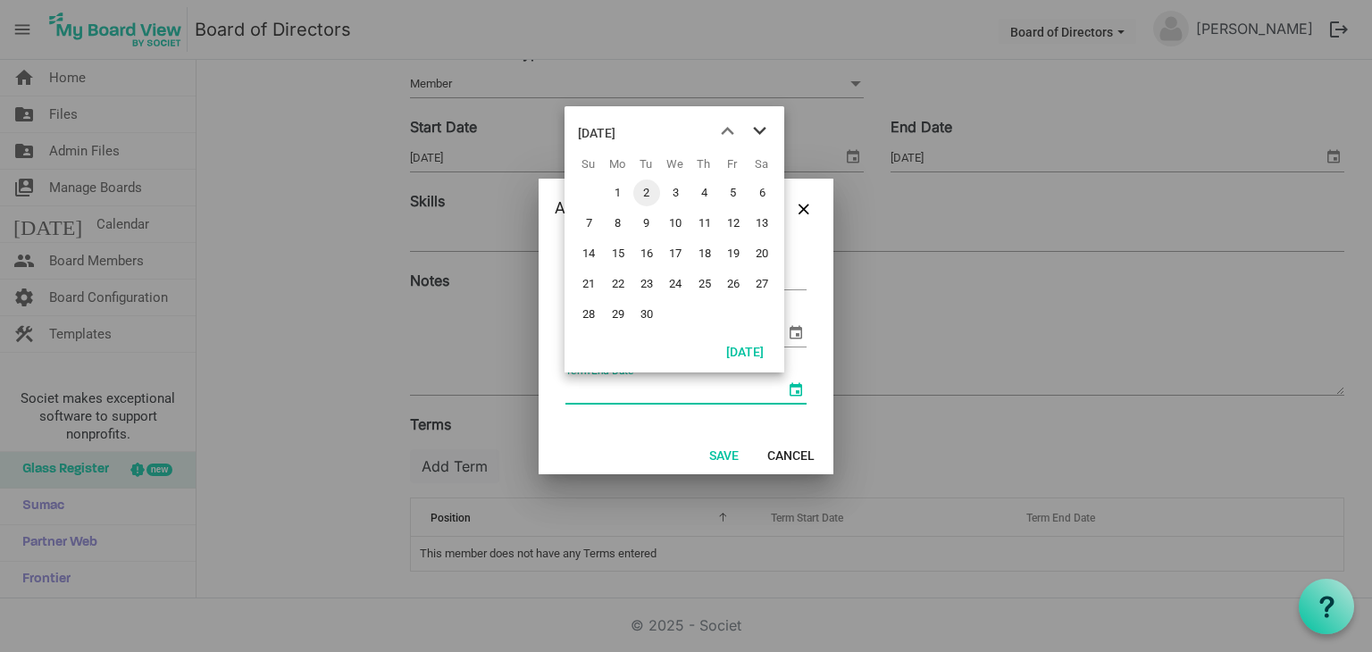
click at [756, 126] on span "next month" at bounding box center [759, 131] width 31 height 32
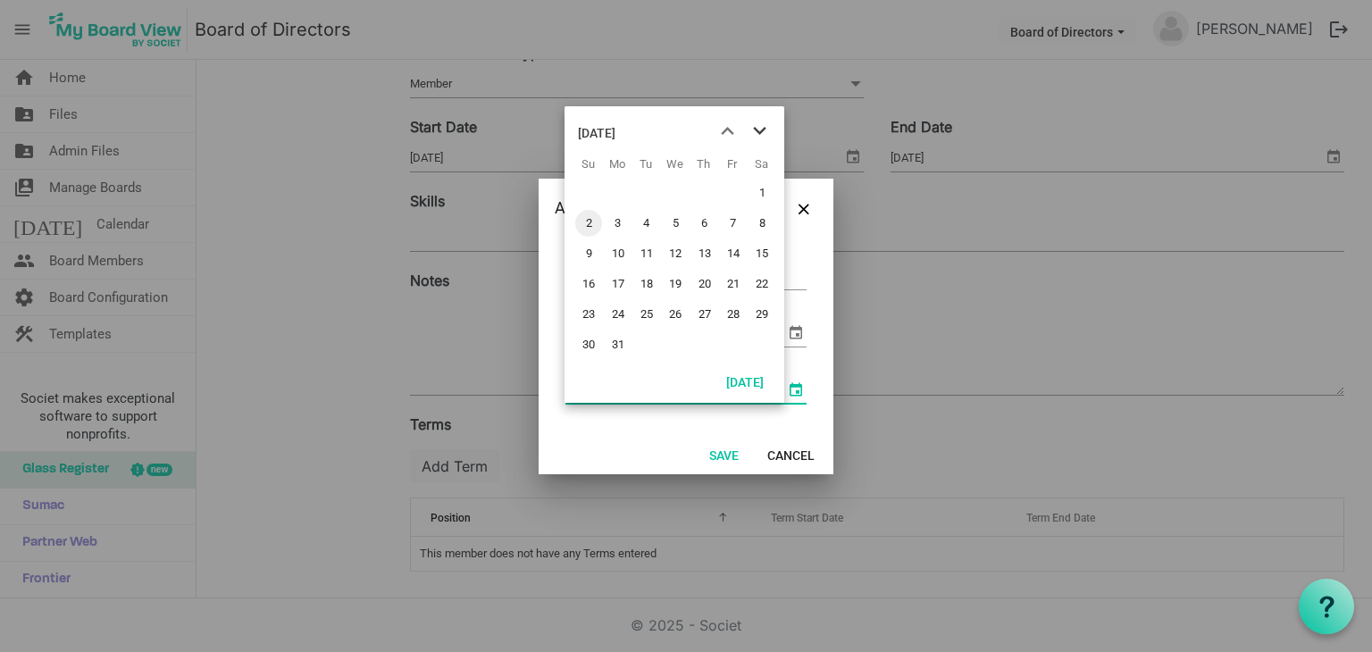
click at [756, 126] on span "next month" at bounding box center [759, 131] width 31 height 32
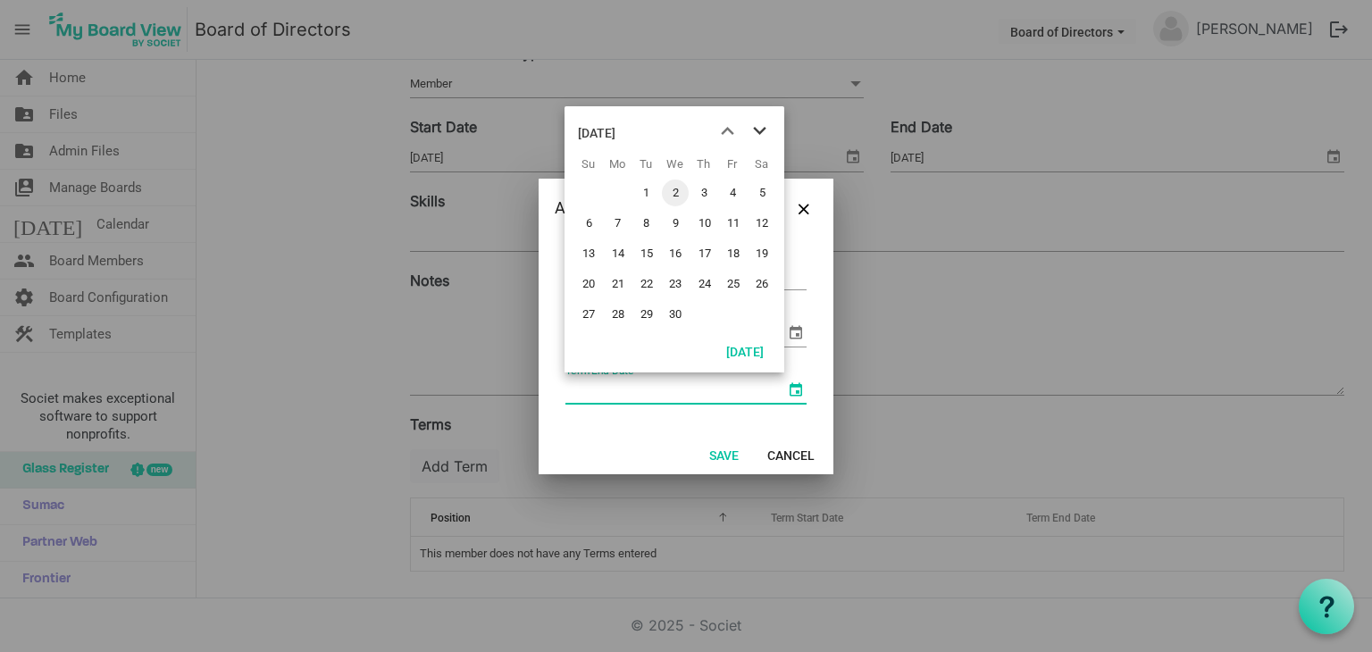
click at [756, 126] on span "next month" at bounding box center [759, 131] width 31 height 32
click at [725, 131] on span "previous month" at bounding box center [727, 131] width 31 height 32
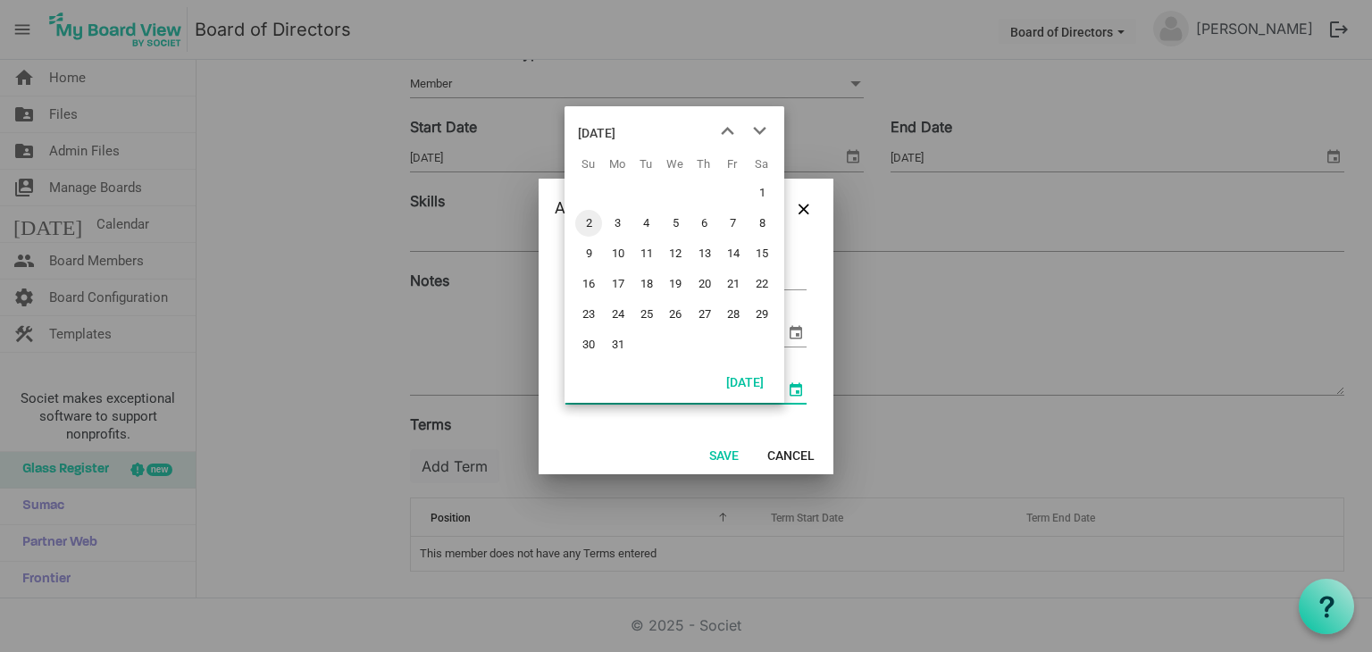
click at [617, 347] on span "31" at bounding box center [618, 344] width 27 height 27
type input "8/31/2026"
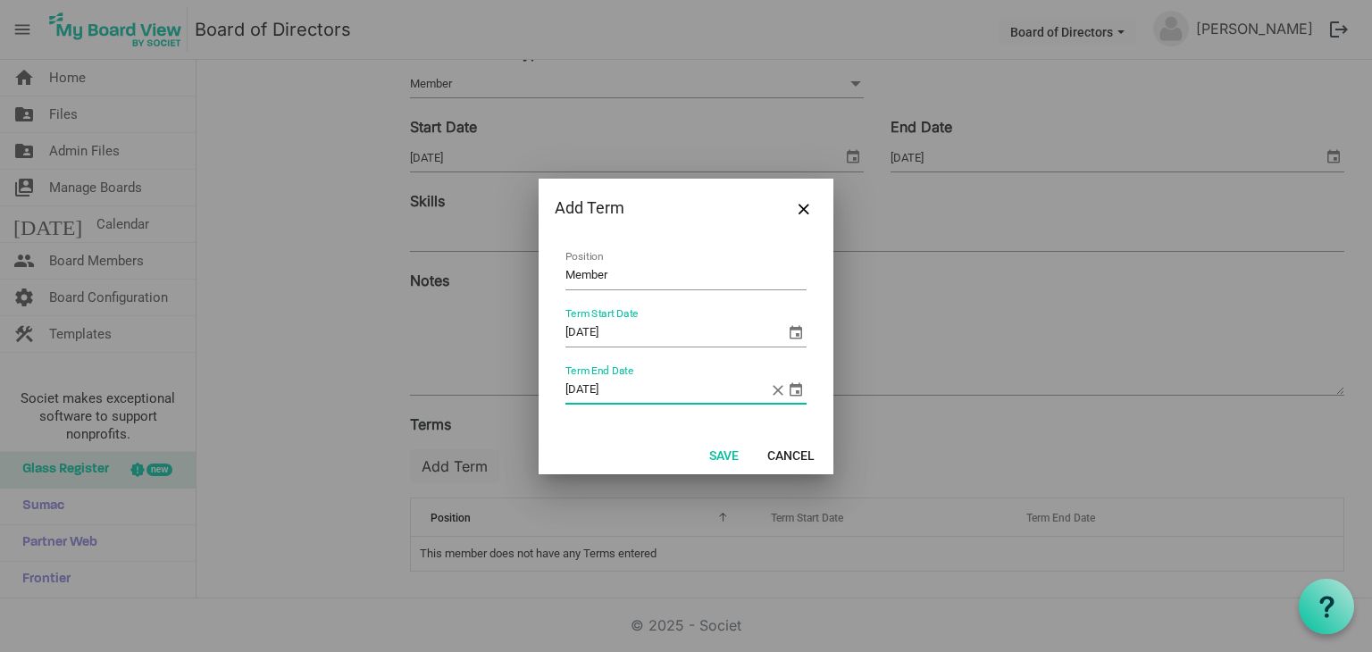
click at [795, 336] on span "select" at bounding box center [795, 332] width 21 height 21
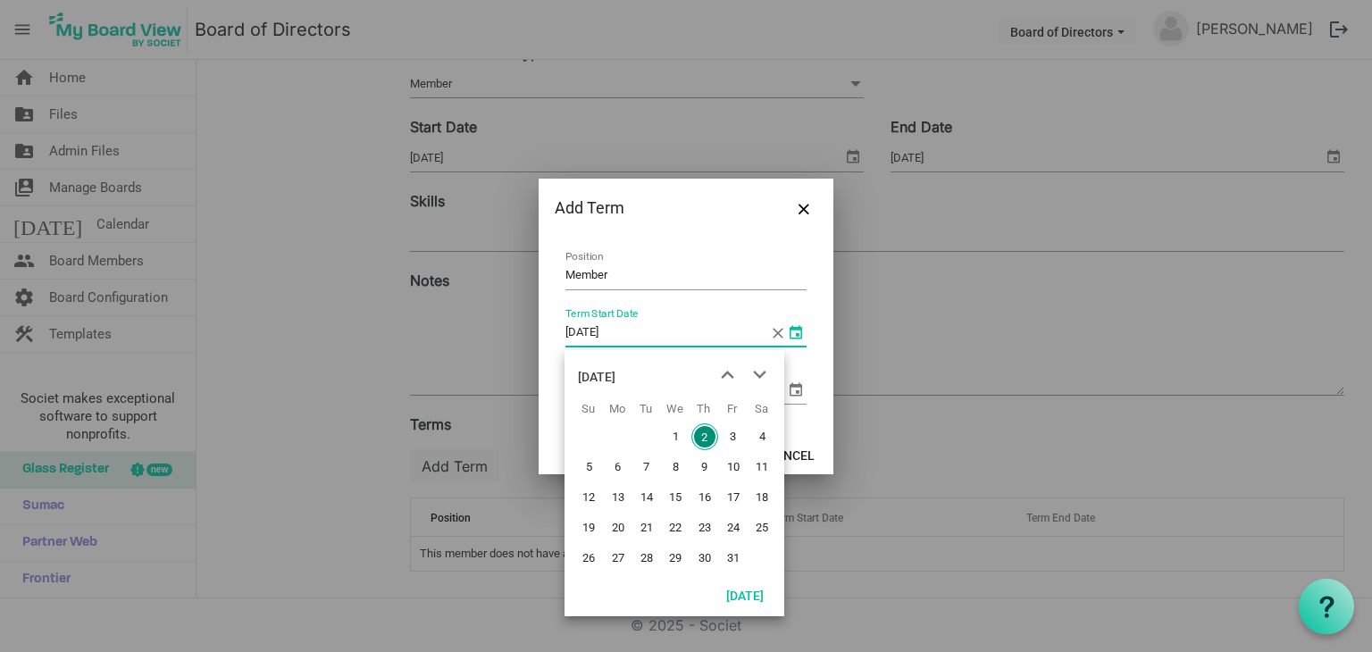
click at [916, 454] on div at bounding box center [686, 326] width 1372 height 652
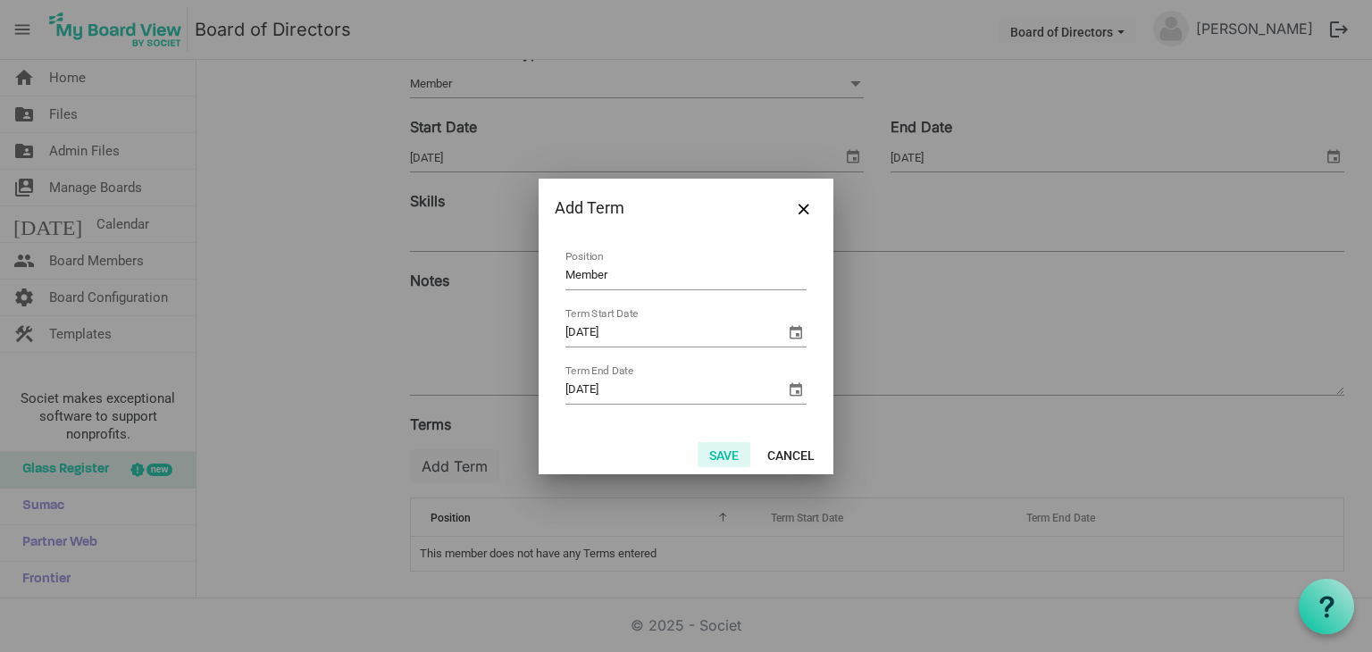
click at [728, 453] on button "Save" at bounding box center [724, 454] width 53 height 25
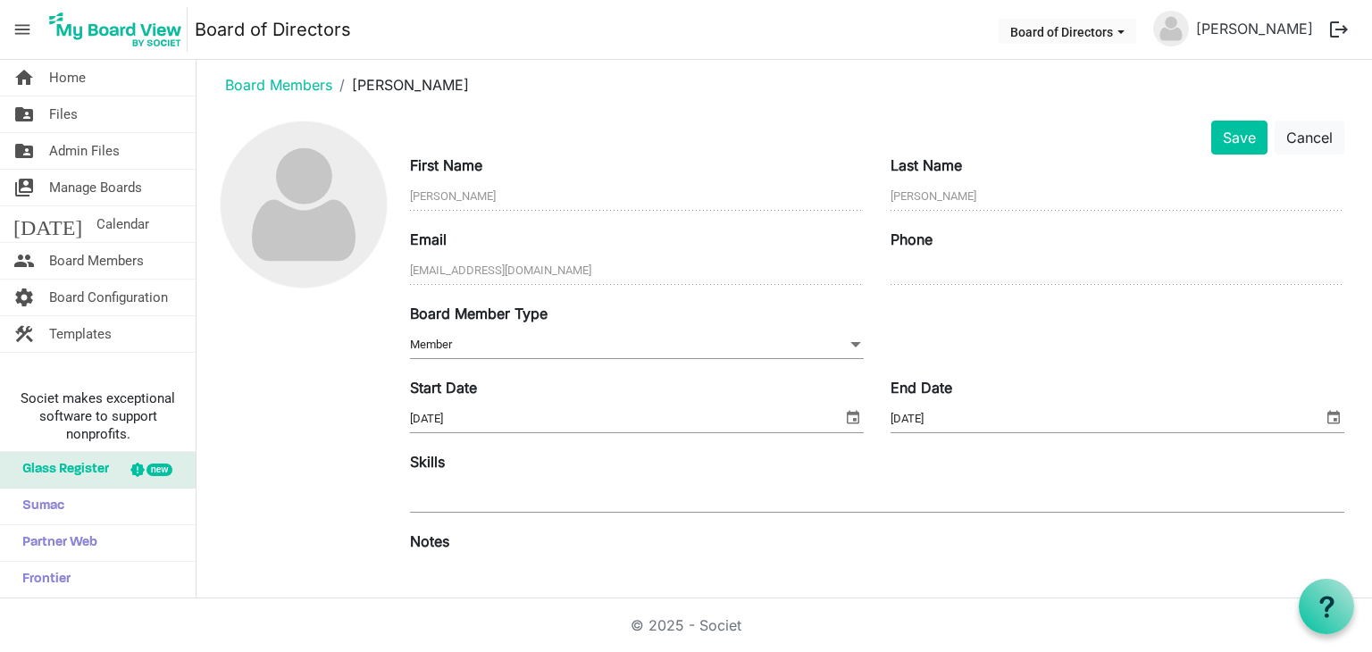
scroll to position [0, 0]
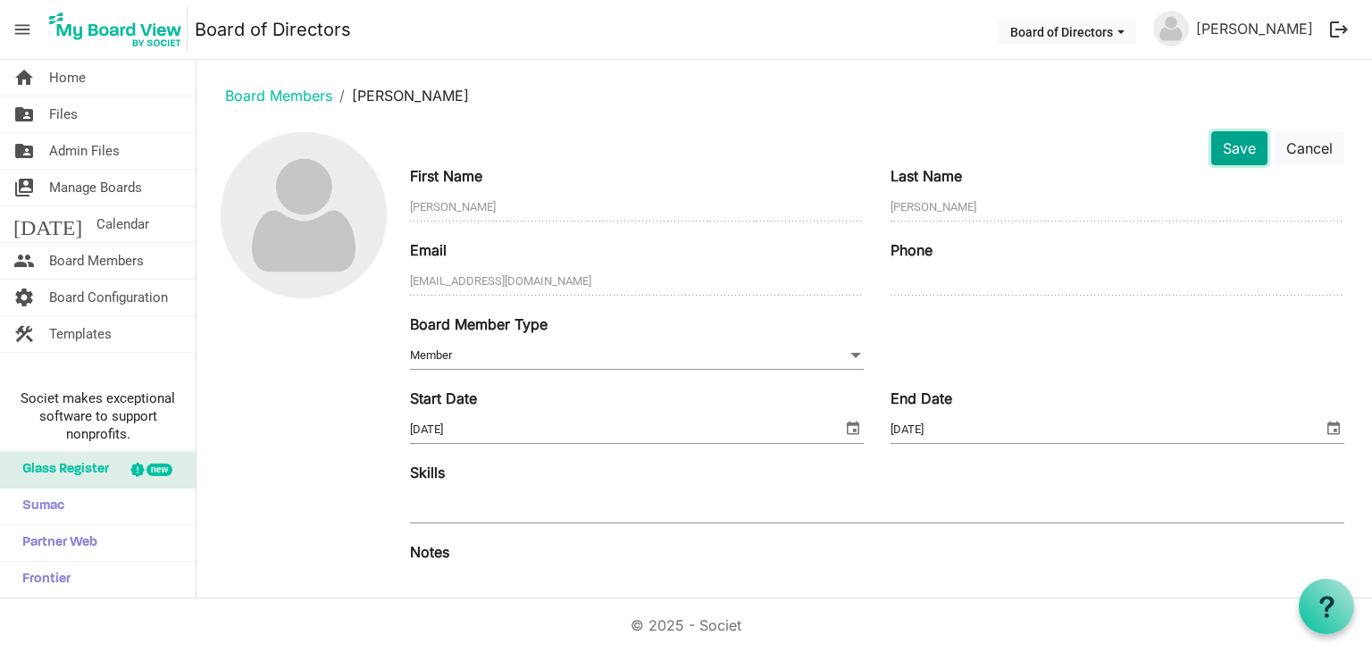
click at [1222, 147] on button "Save" at bounding box center [1240, 148] width 56 height 34
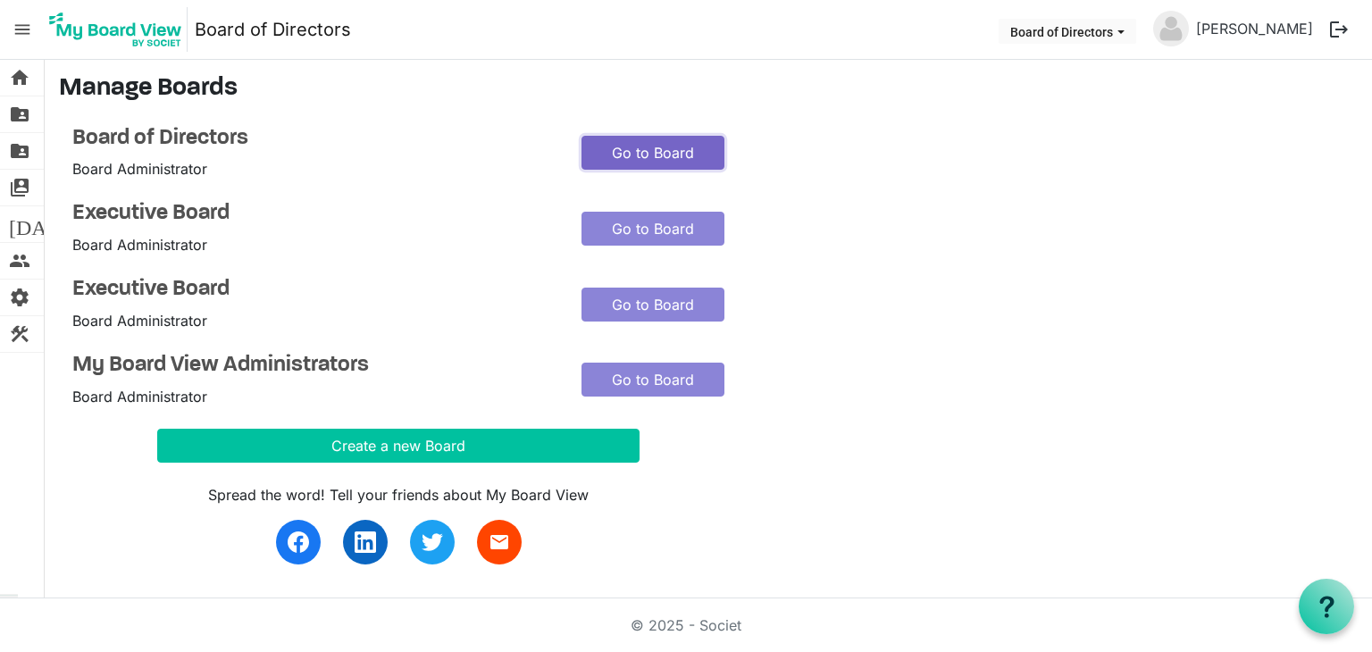
click at [641, 142] on link "Go to Board" at bounding box center [653, 153] width 143 height 34
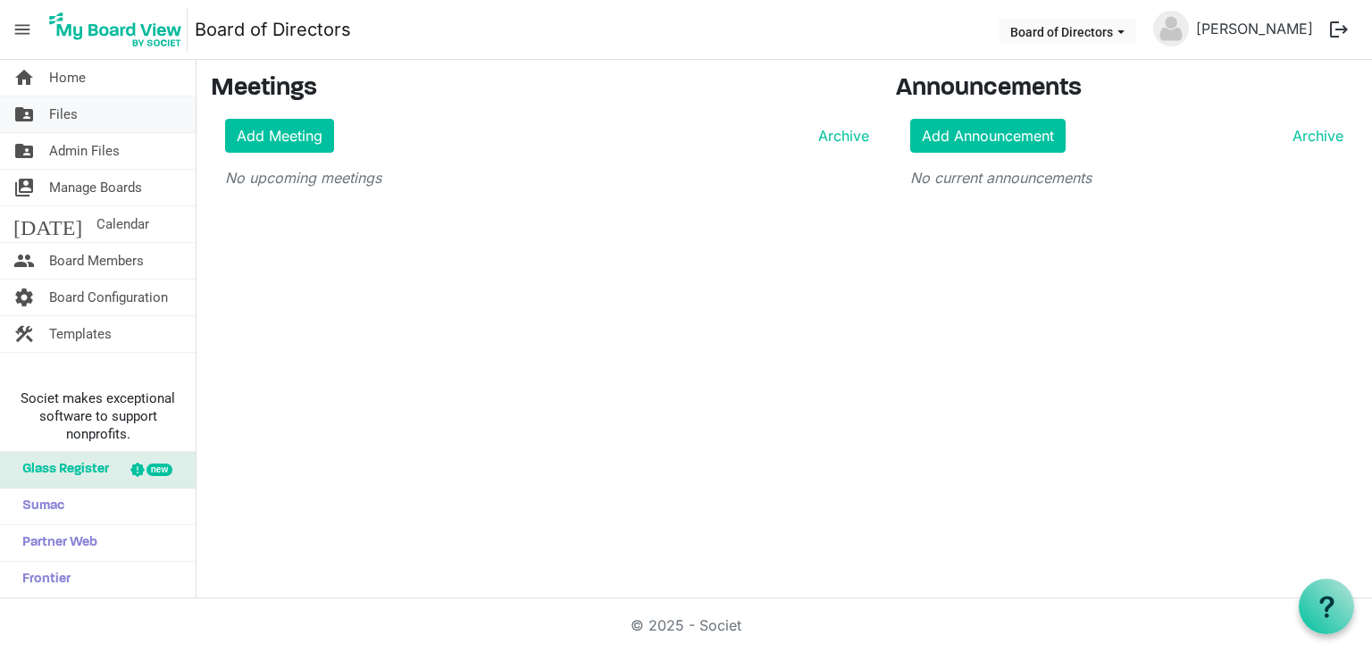
click at [69, 119] on span "Files" at bounding box center [63, 114] width 29 height 36
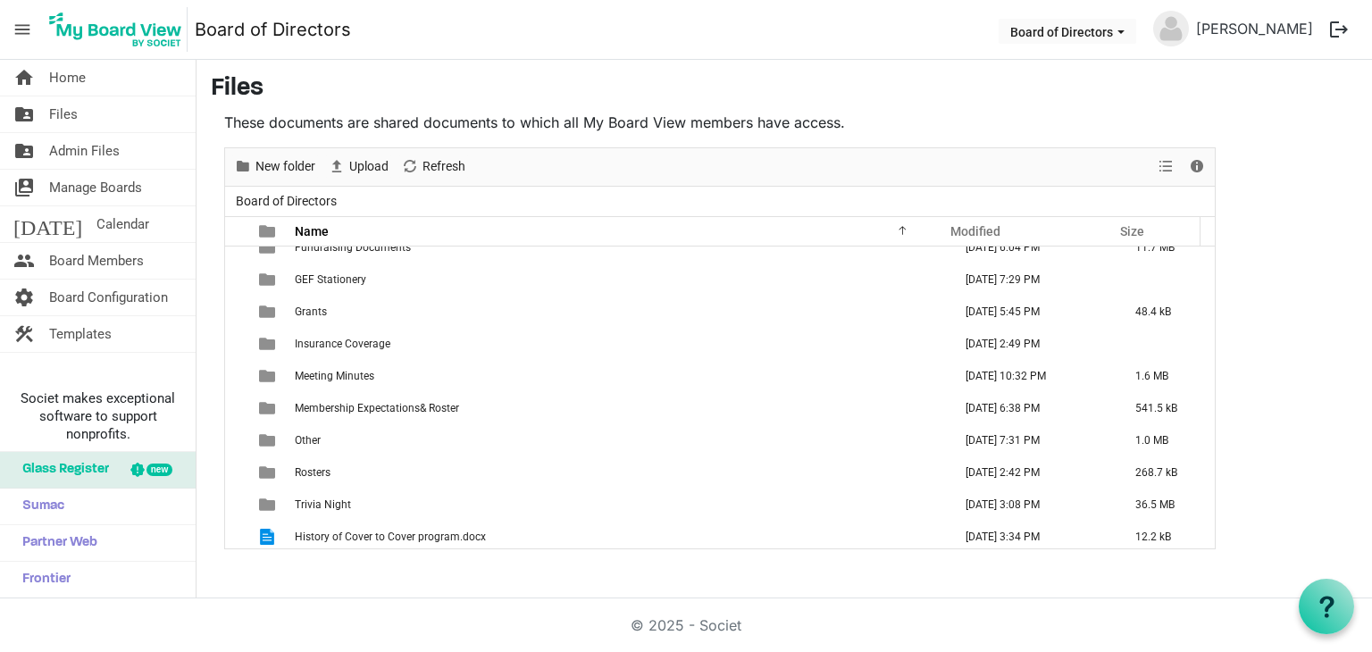
scroll to position [244, 0]
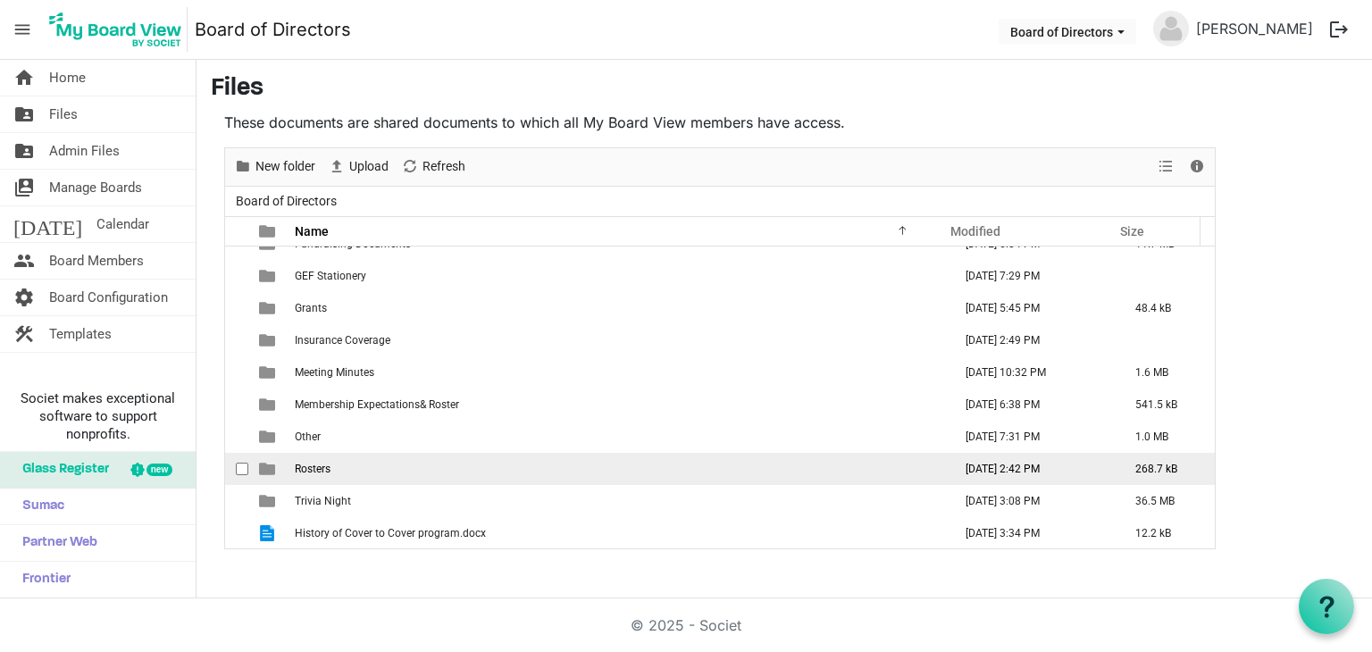
click at [503, 472] on td "Rosters" at bounding box center [618, 469] width 658 height 32
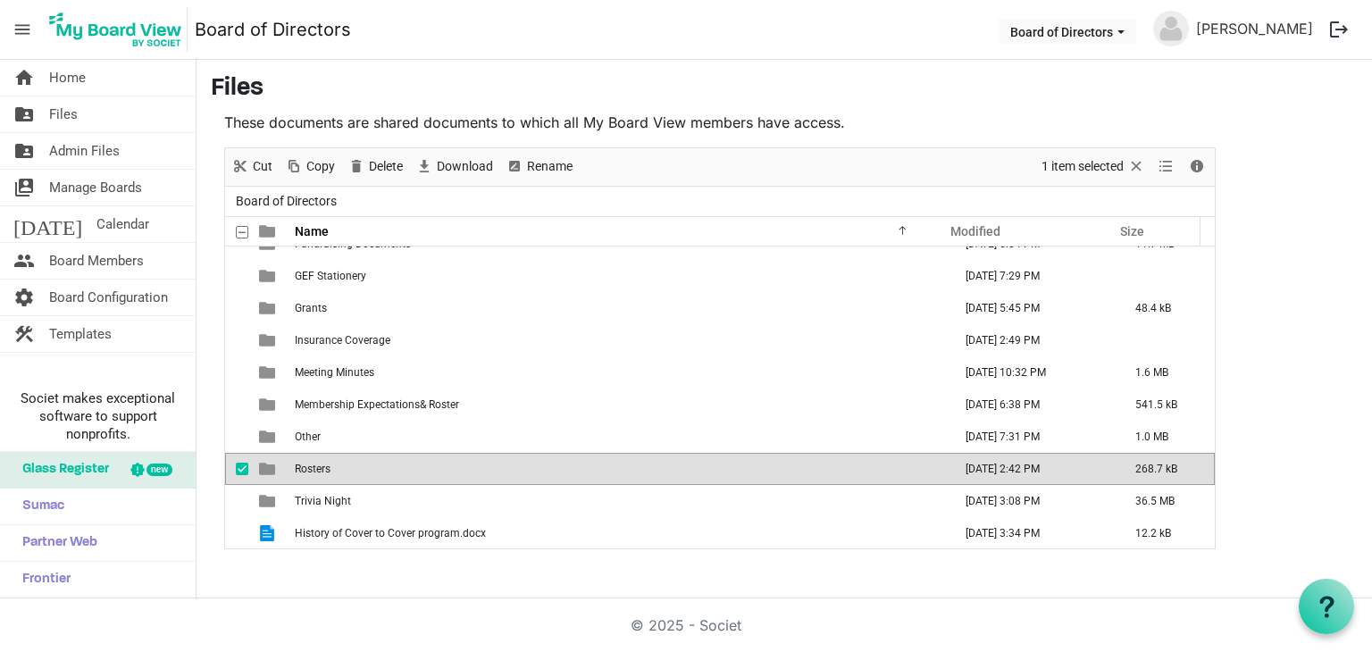
click at [503, 471] on td "Rosters" at bounding box center [618, 469] width 658 height 32
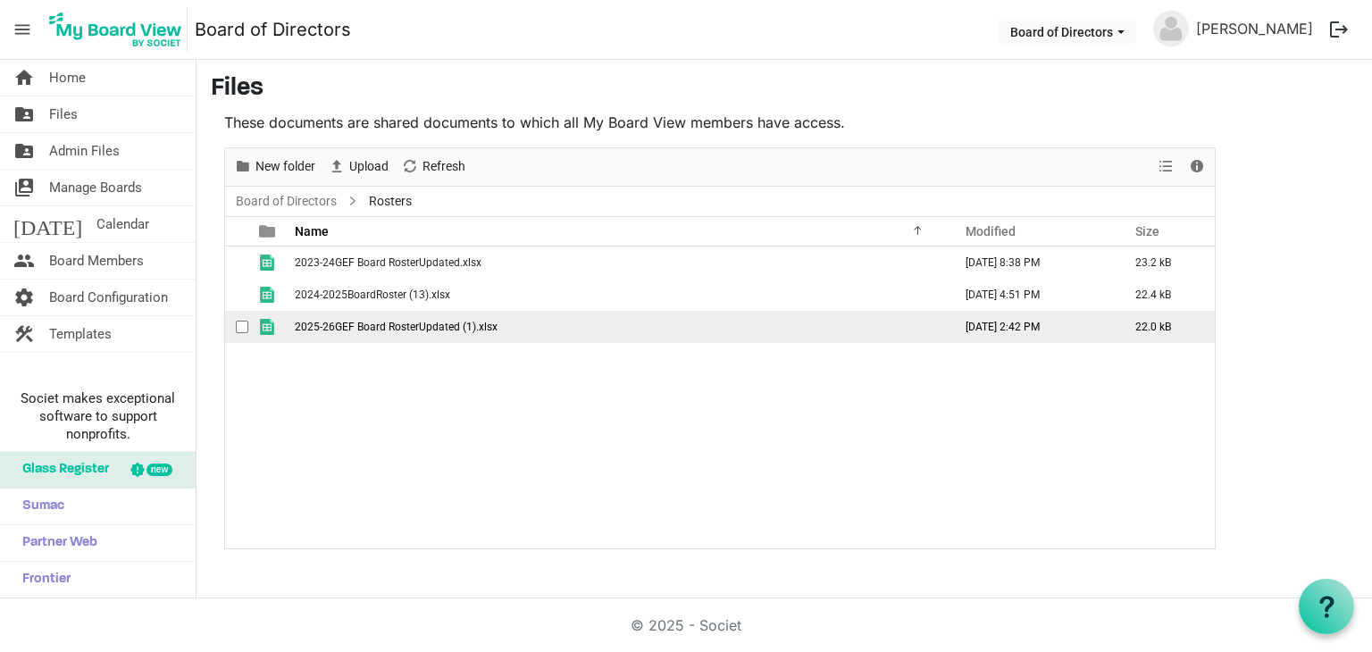
click at [445, 330] on span "2025-26GEF Board RosterUpdated (1).xlsx" at bounding box center [396, 327] width 203 height 13
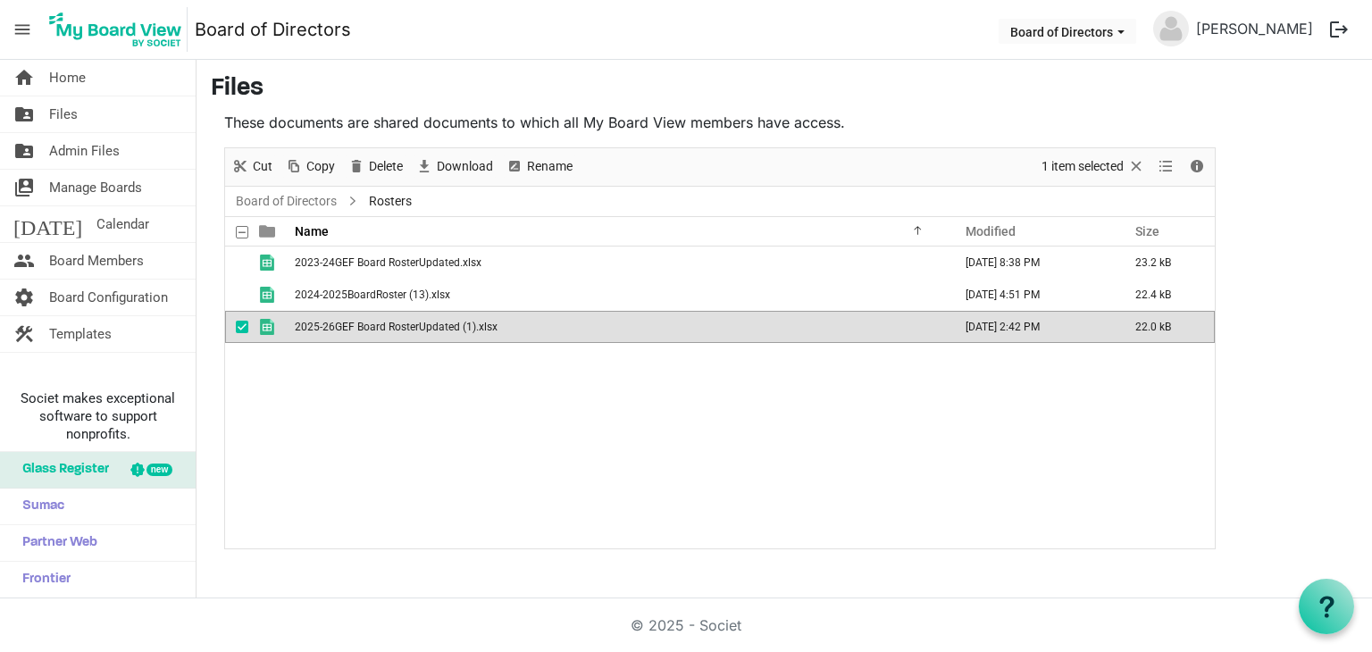
click at [445, 330] on span "2025-26GEF Board RosterUpdated (1).xlsx" at bounding box center [396, 327] width 203 height 13
click at [643, 402] on div "2023-24GEF Board RosterUpdated.xlsx [DATE] 8:38 PM 23.2 kB 2024-2025BoardRoster…" at bounding box center [720, 398] width 990 height 302
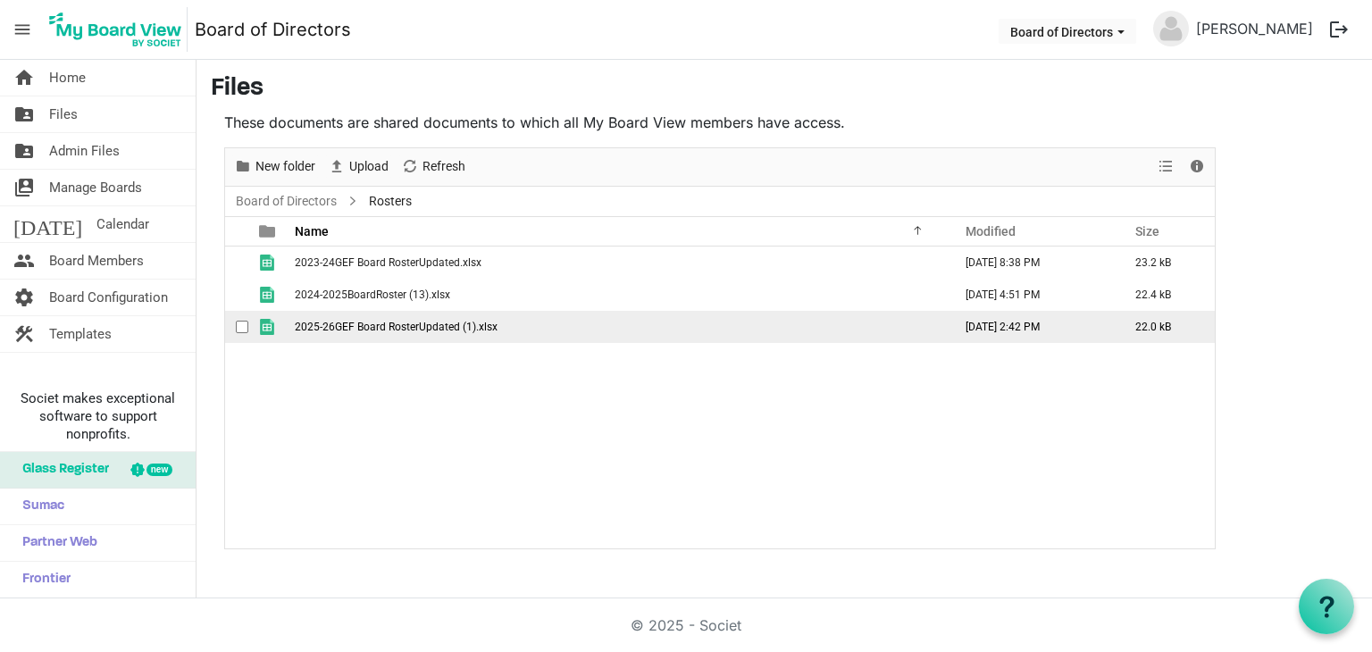
click at [572, 325] on td "2025-26GEF Board RosterUpdated (1).xlsx" at bounding box center [618, 327] width 658 height 32
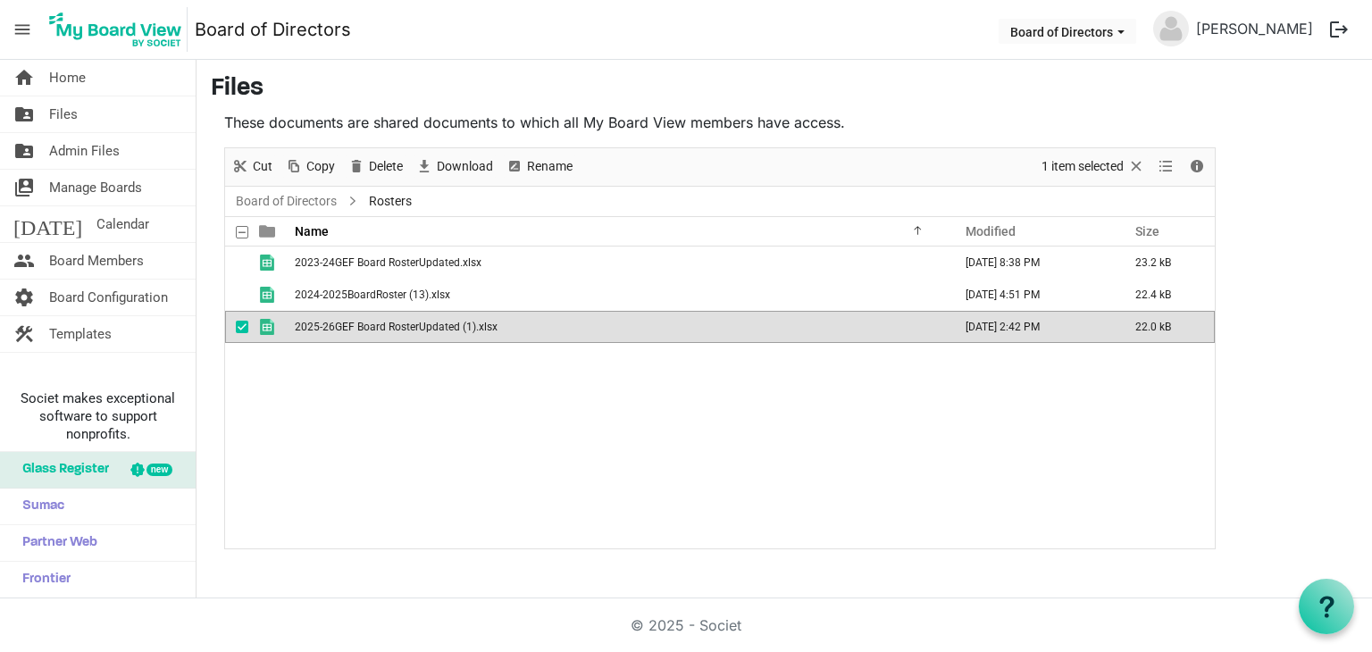
click at [579, 423] on div "2023-24GEF Board RosterUpdated.xlsx [DATE] 8:38 PM 23.2 kB 2024-2025BoardRoster…" at bounding box center [720, 398] width 990 height 302
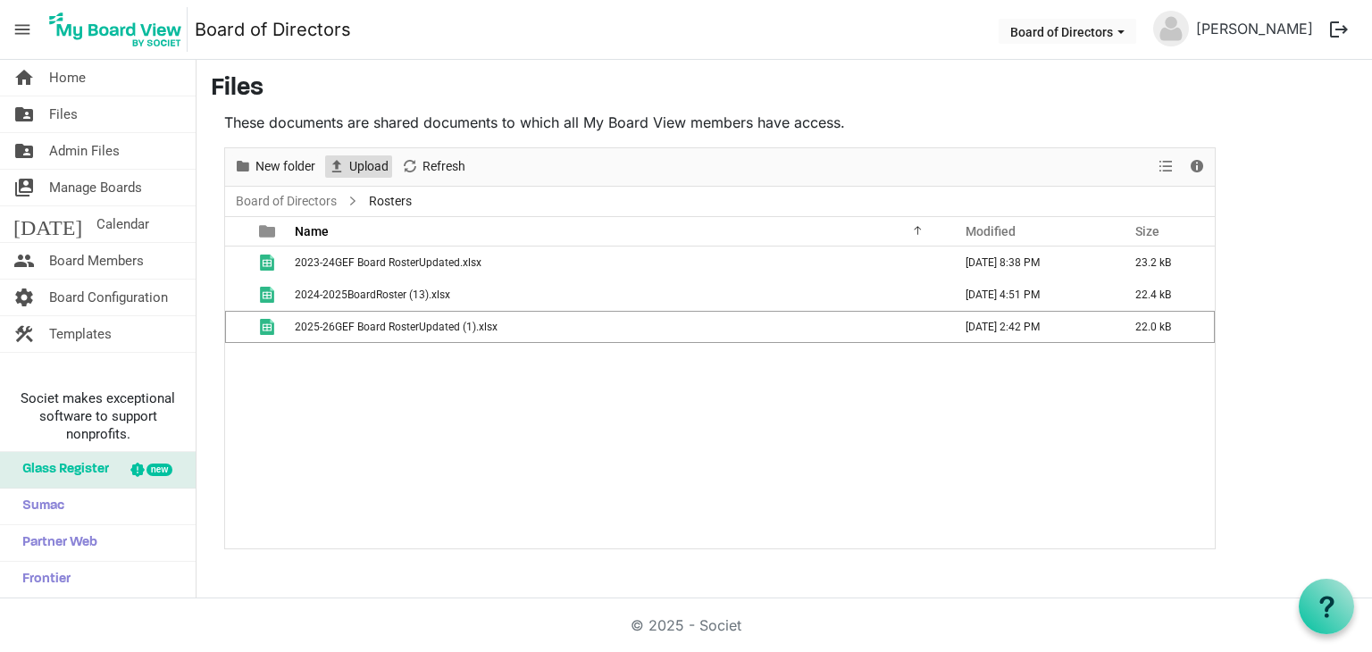
click at [382, 162] on span "Upload" at bounding box center [369, 166] width 43 height 22
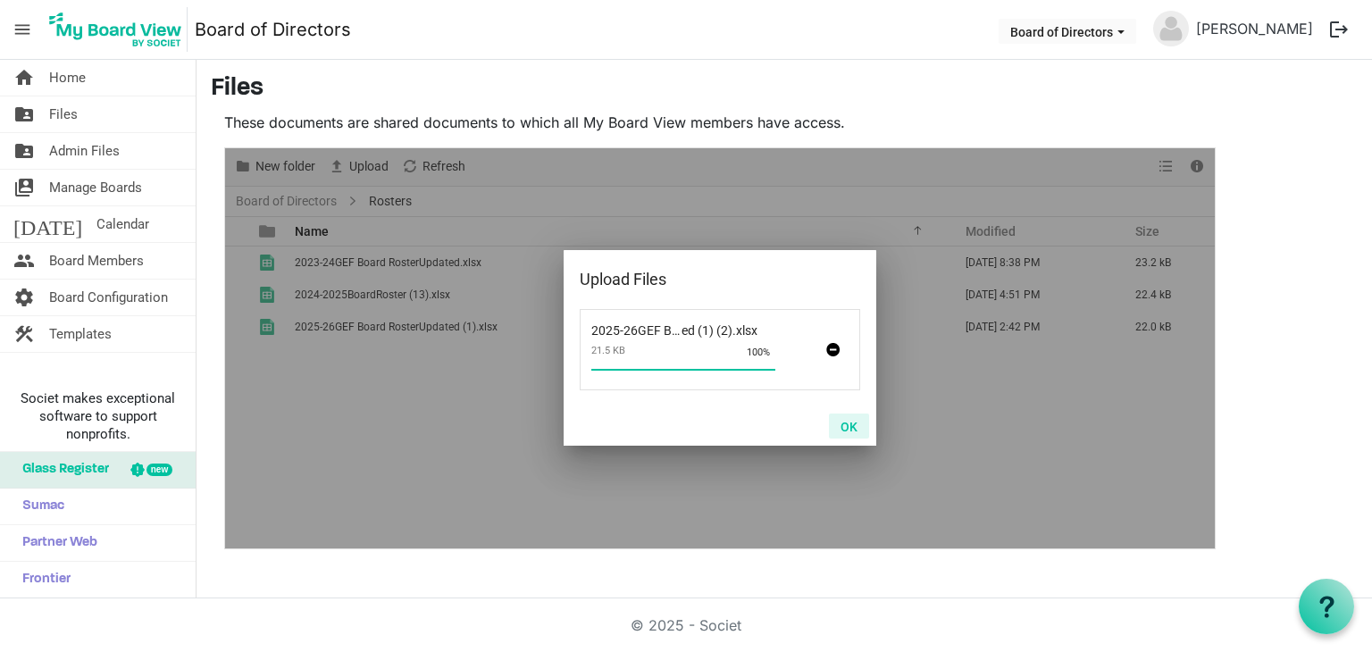
click at [851, 422] on button "OK" at bounding box center [849, 426] width 40 height 25
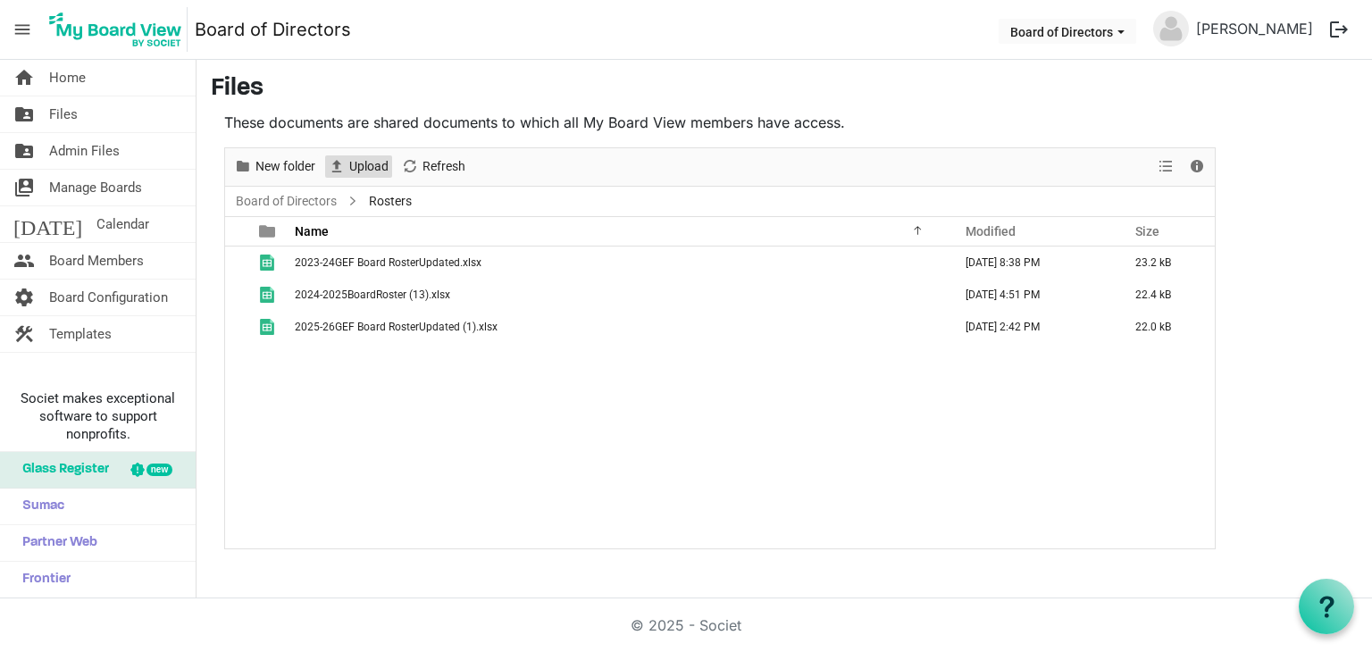
click at [359, 162] on span "Upload" at bounding box center [369, 166] width 43 height 22
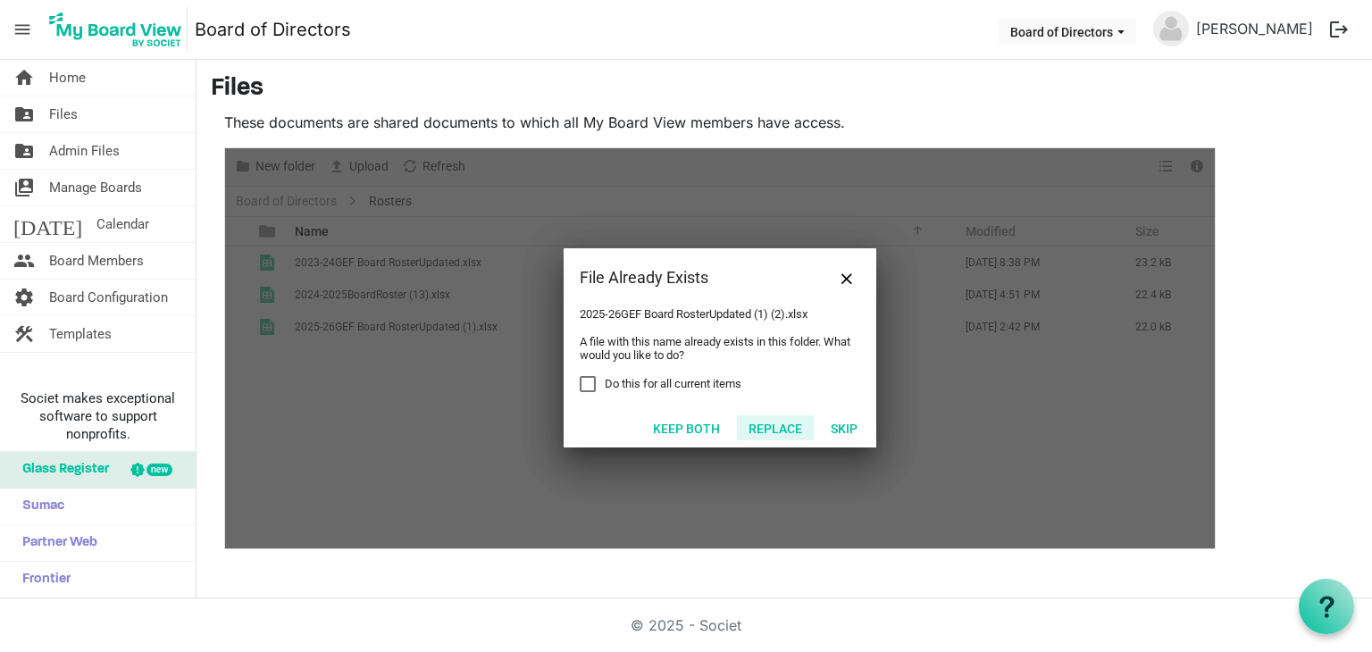
click at [769, 427] on button "Replace" at bounding box center [775, 427] width 77 height 25
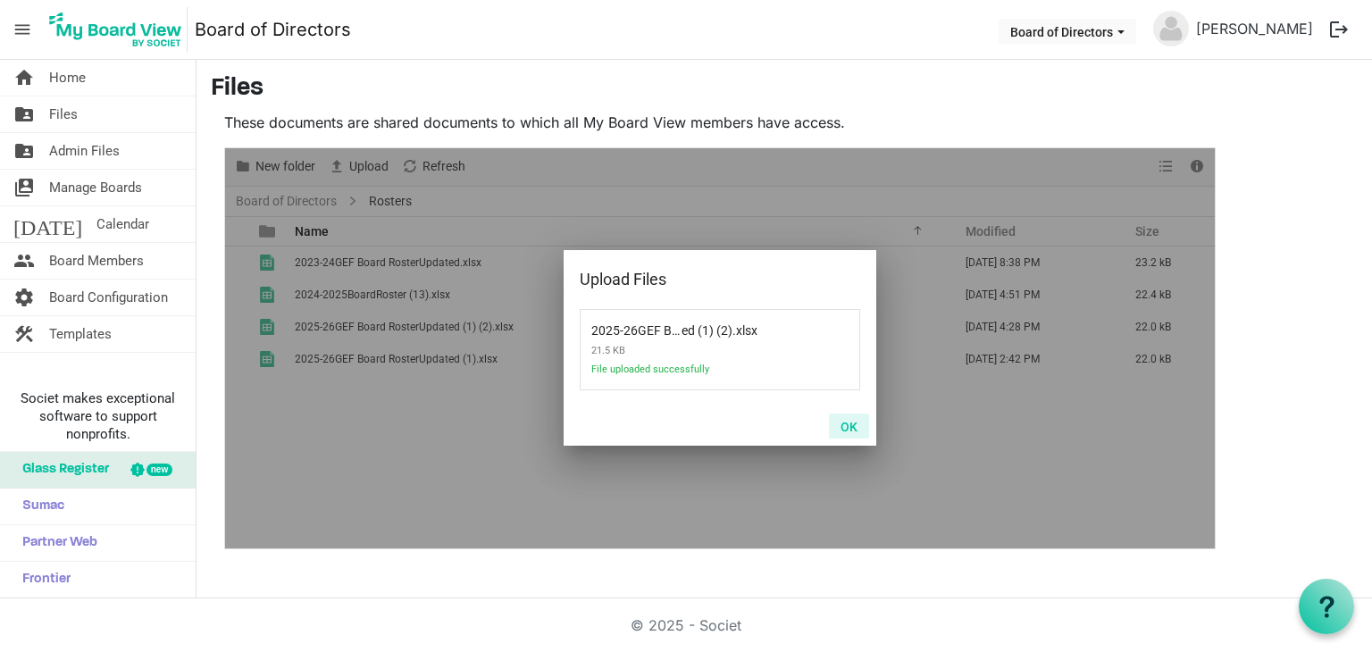
click at [845, 431] on button "OK" at bounding box center [849, 426] width 40 height 25
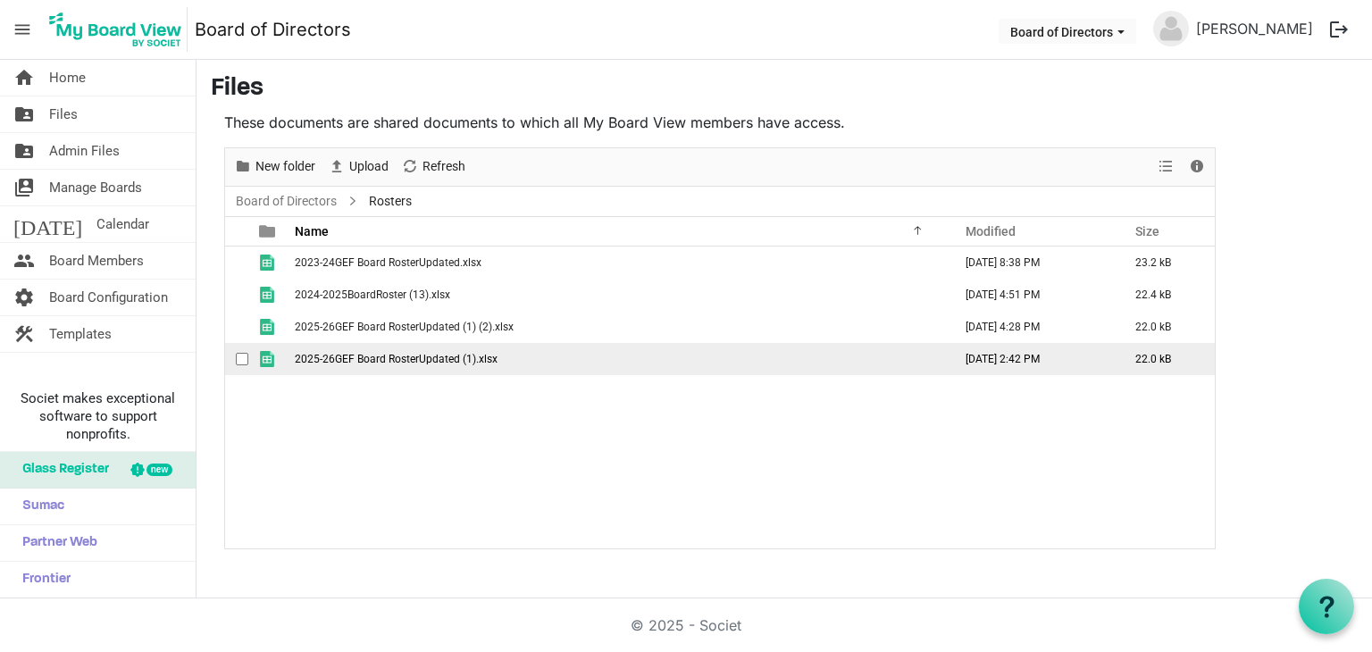
click at [241, 358] on span "checkbox" at bounding box center [242, 359] width 13 height 13
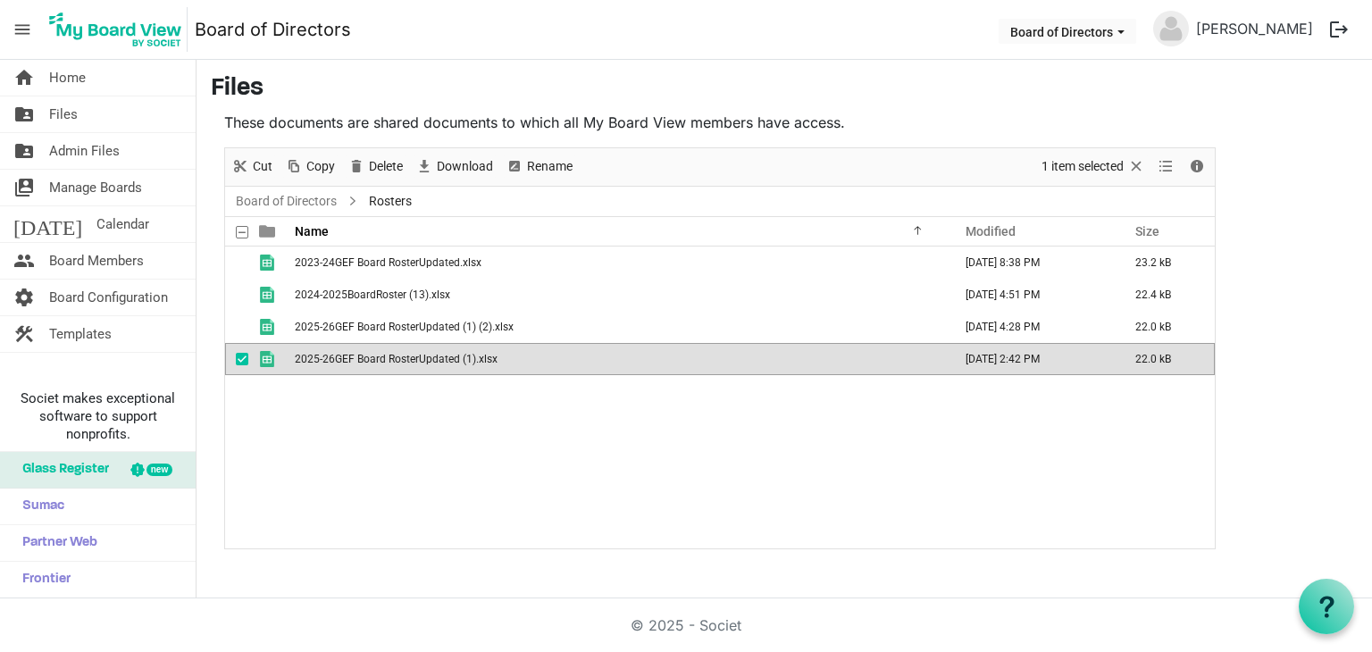
click at [397, 489] on div "2023-24GEF Board RosterUpdated.xlsx [DATE] 8:38 PM 23.2 kB 2024-2025BoardRoster…" at bounding box center [720, 398] width 990 height 302
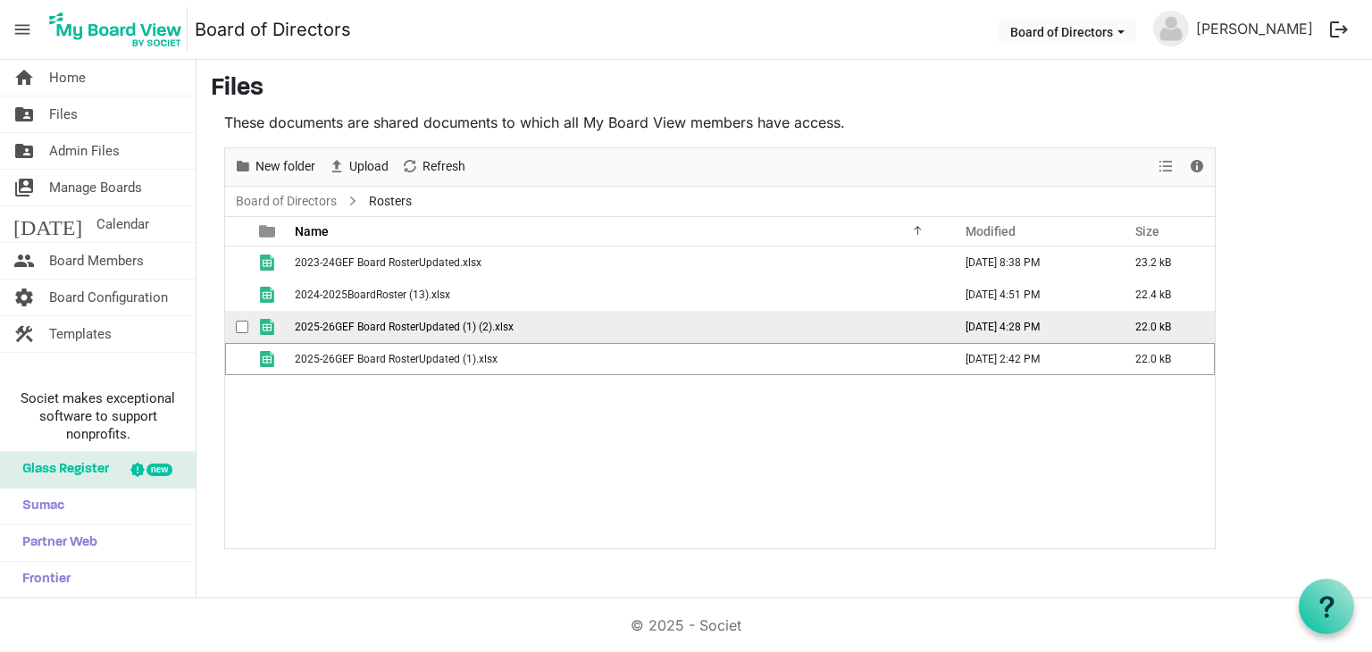
click at [519, 331] on td "2025-26GEF Board RosterUpdated (1) (2).xlsx" at bounding box center [618, 327] width 658 height 32
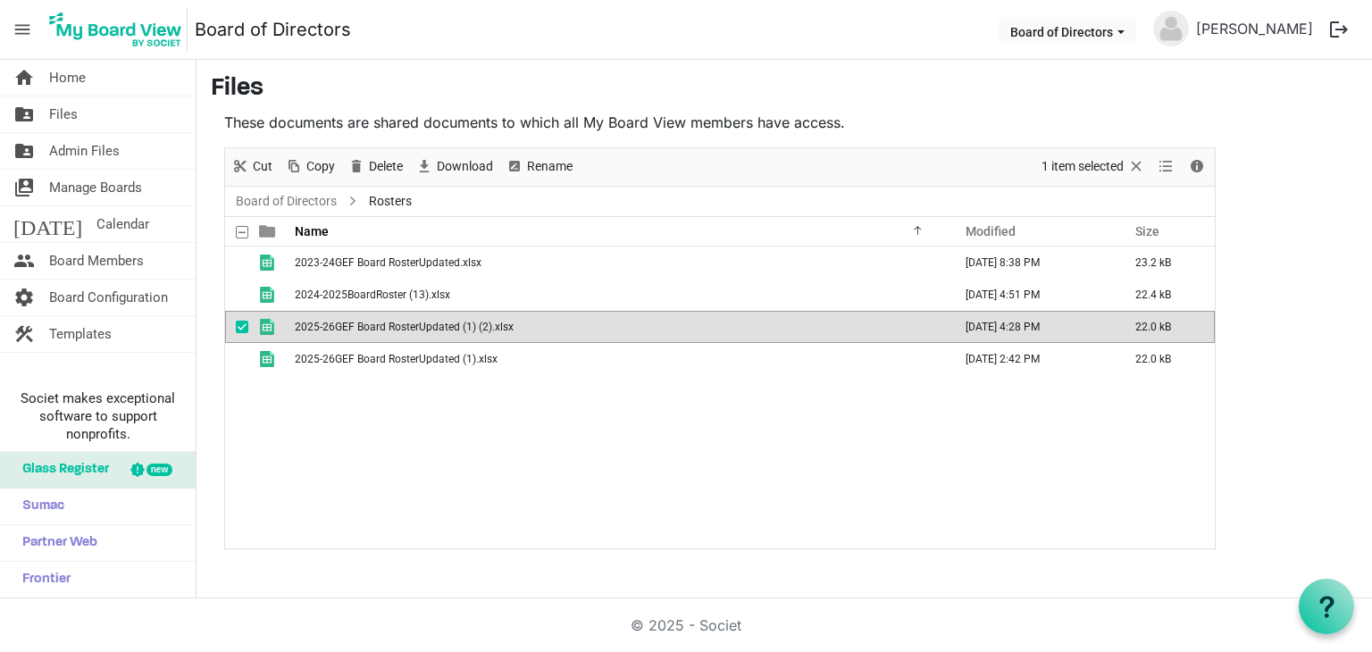
click at [519, 331] on td "2025-26GEF Board RosterUpdated (1) (2).xlsx" at bounding box center [618, 327] width 658 height 32
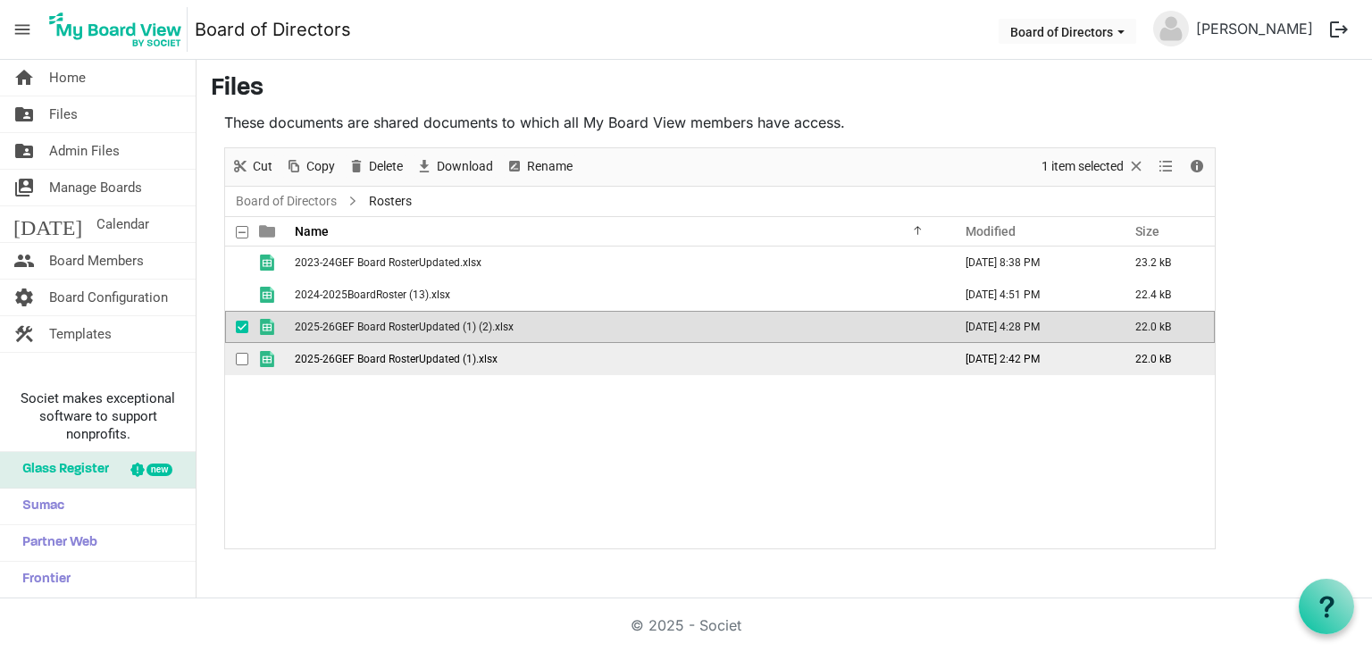
click at [535, 360] on td "2025-26GEF Board RosterUpdated (1).xlsx" at bounding box center [618, 359] width 658 height 32
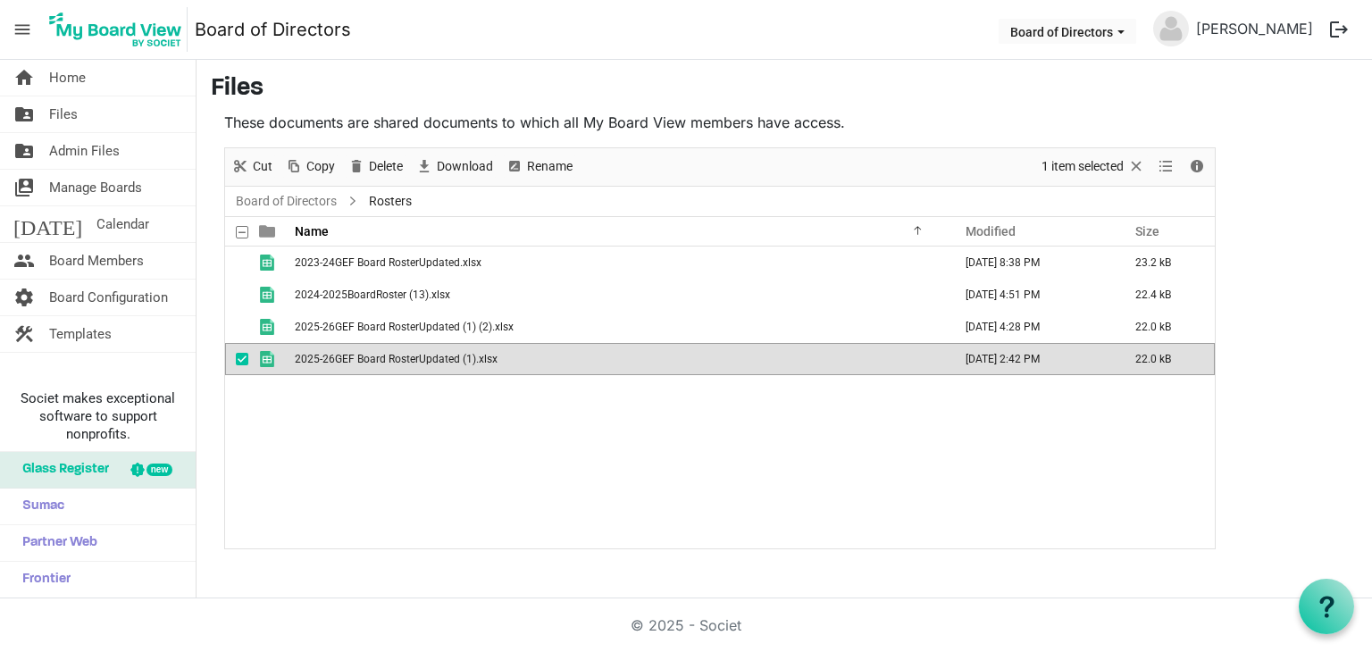
click at [535, 360] on td "2025-26GEF Board RosterUpdated (1).xlsx" at bounding box center [618, 359] width 658 height 32
click at [597, 360] on td "2025-26GEF Board RosterUpdated (1).xlsx" at bounding box center [618, 359] width 658 height 32
click at [597, 359] on td "2025-26GEF Board RosterUpdated (1).xlsx" at bounding box center [618, 359] width 658 height 32
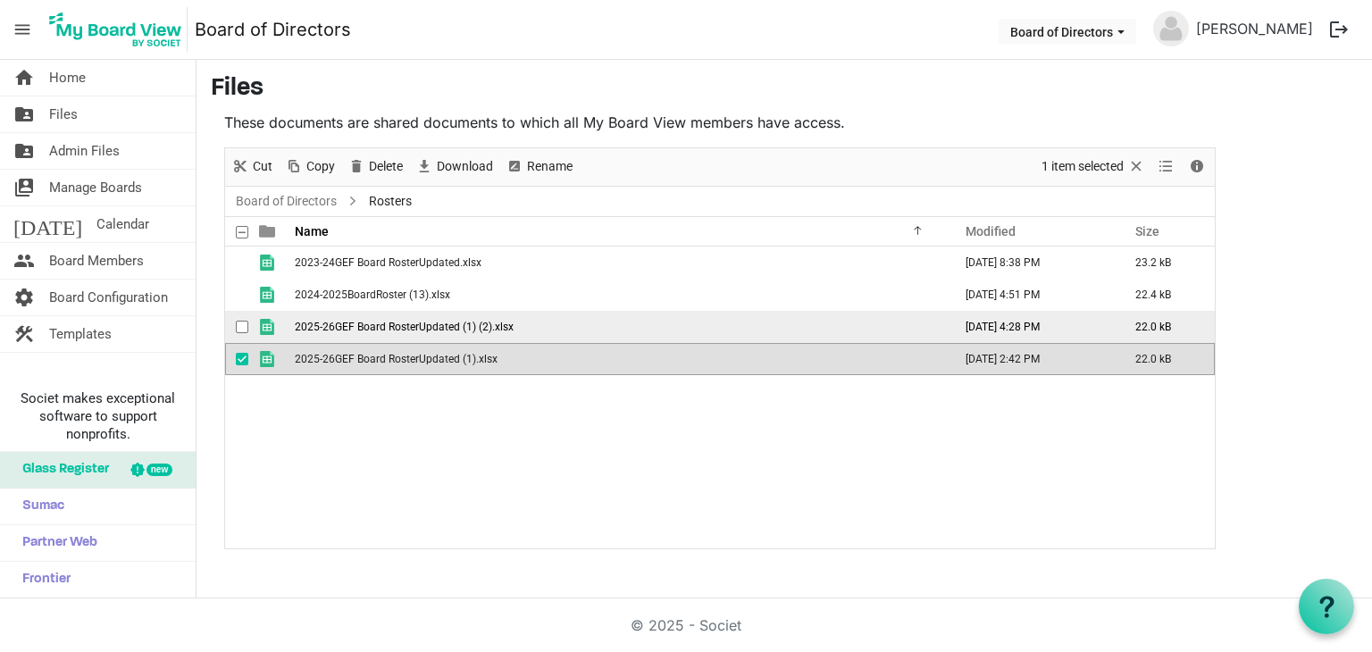
click at [373, 322] on span "2025-26GEF Board RosterUpdated (1) (2).xlsx" at bounding box center [404, 327] width 219 height 13
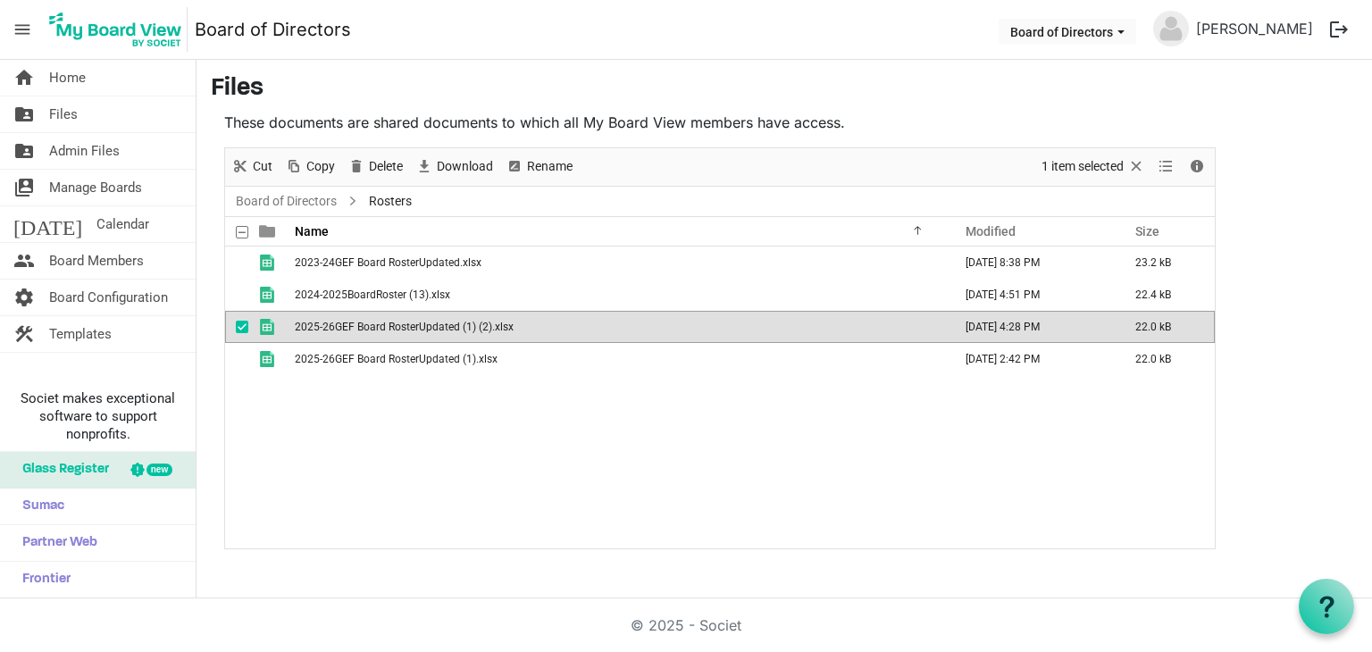
click at [373, 322] on span "2025-26GEF Board RosterUpdated (1) (2).xlsx" at bounding box center [404, 327] width 219 height 13
click at [287, 501] on div "2023-24GEF Board RosterUpdated.xlsx [DATE] 8:38 PM 23.2 kB 2024-2025BoardRoster…" at bounding box center [720, 398] width 990 height 302
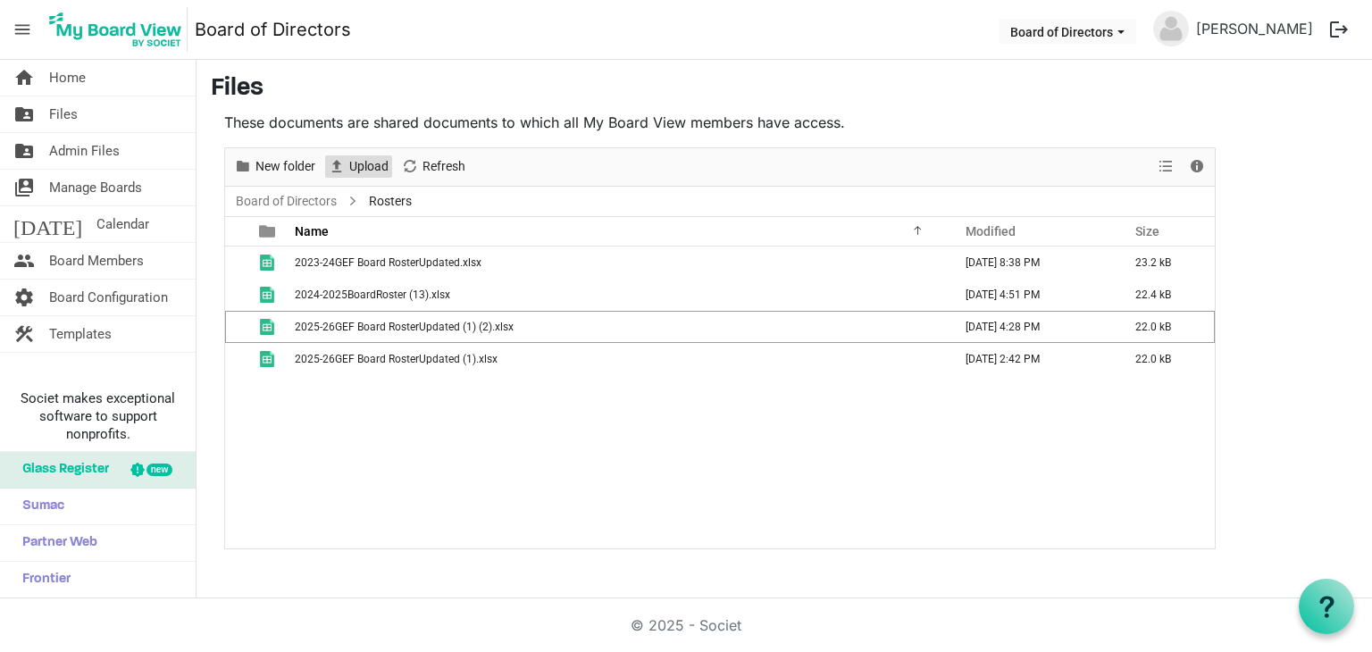
click at [360, 162] on span "Upload" at bounding box center [369, 166] width 43 height 22
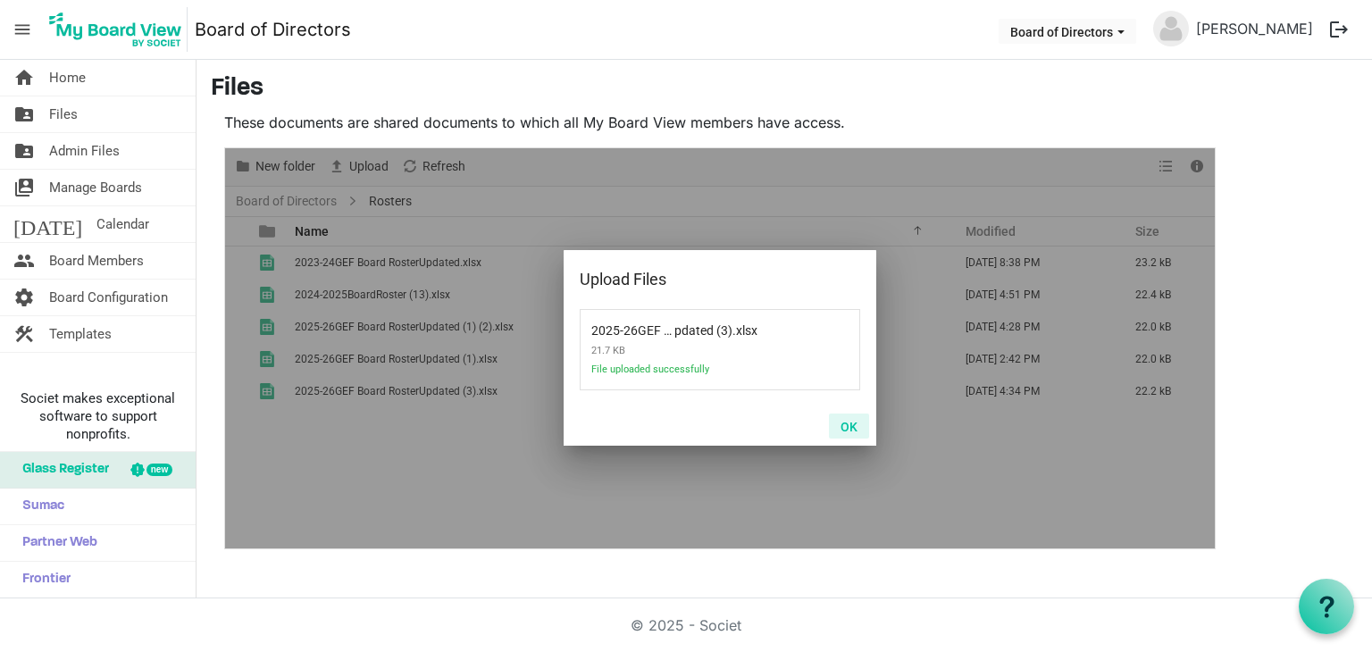
click at [850, 423] on button "OK" at bounding box center [849, 426] width 40 height 25
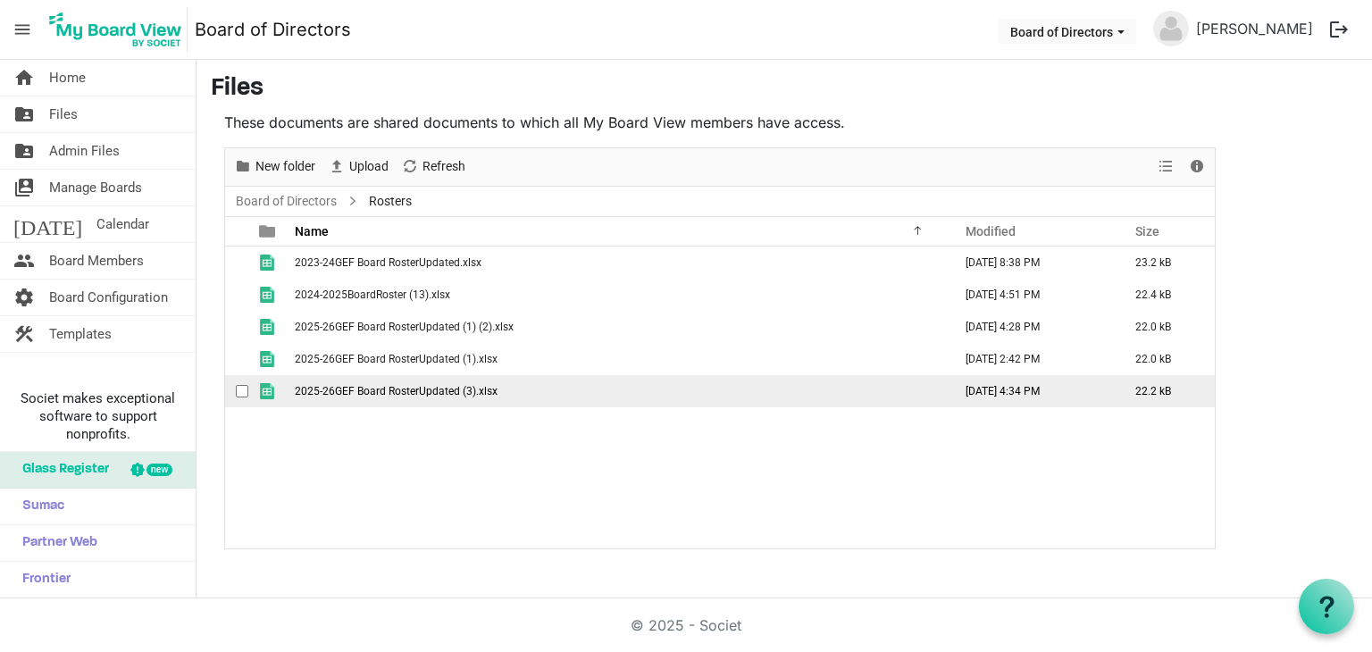
click at [431, 387] on span "2025-26GEF Board RosterUpdated (3).xlsx" at bounding box center [396, 391] width 203 height 13
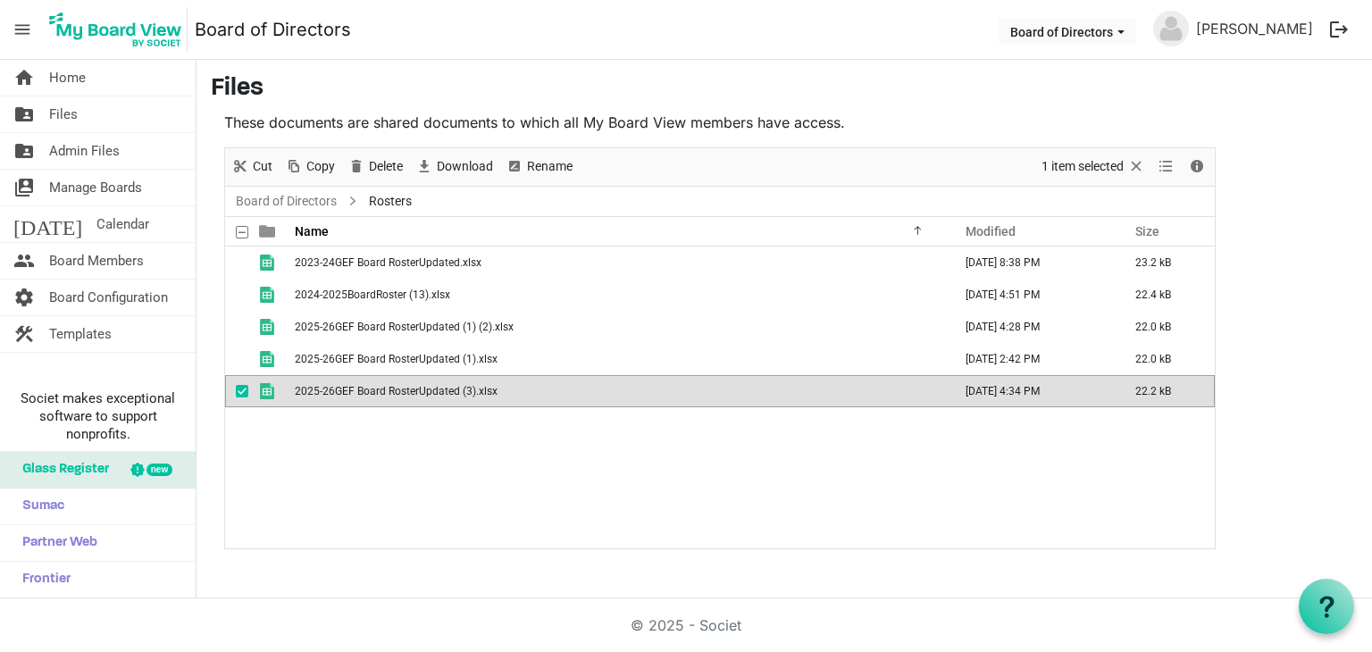
click at [431, 387] on span "2025-26GEF Board RosterUpdated (3).xlsx" at bounding box center [396, 391] width 203 height 13
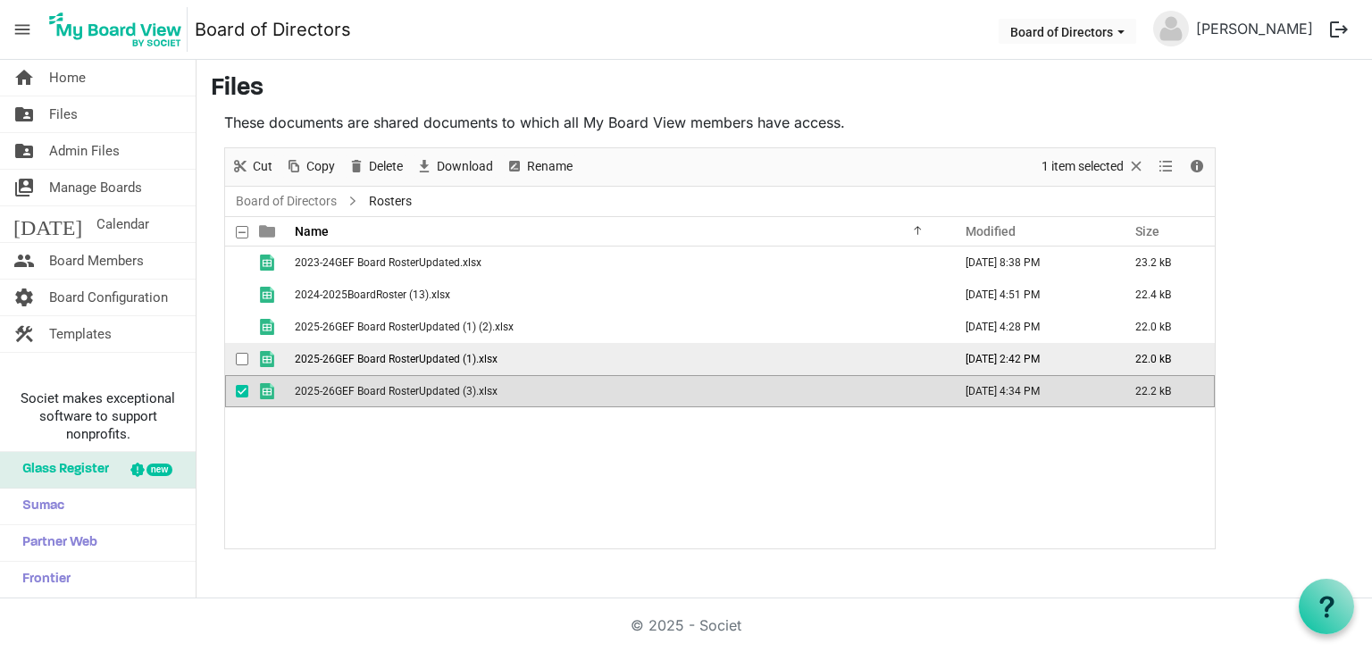
click at [465, 355] on span "2025-26GEF Board RosterUpdated (1).xlsx" at bounding box center [396, 359] width 203 height 13
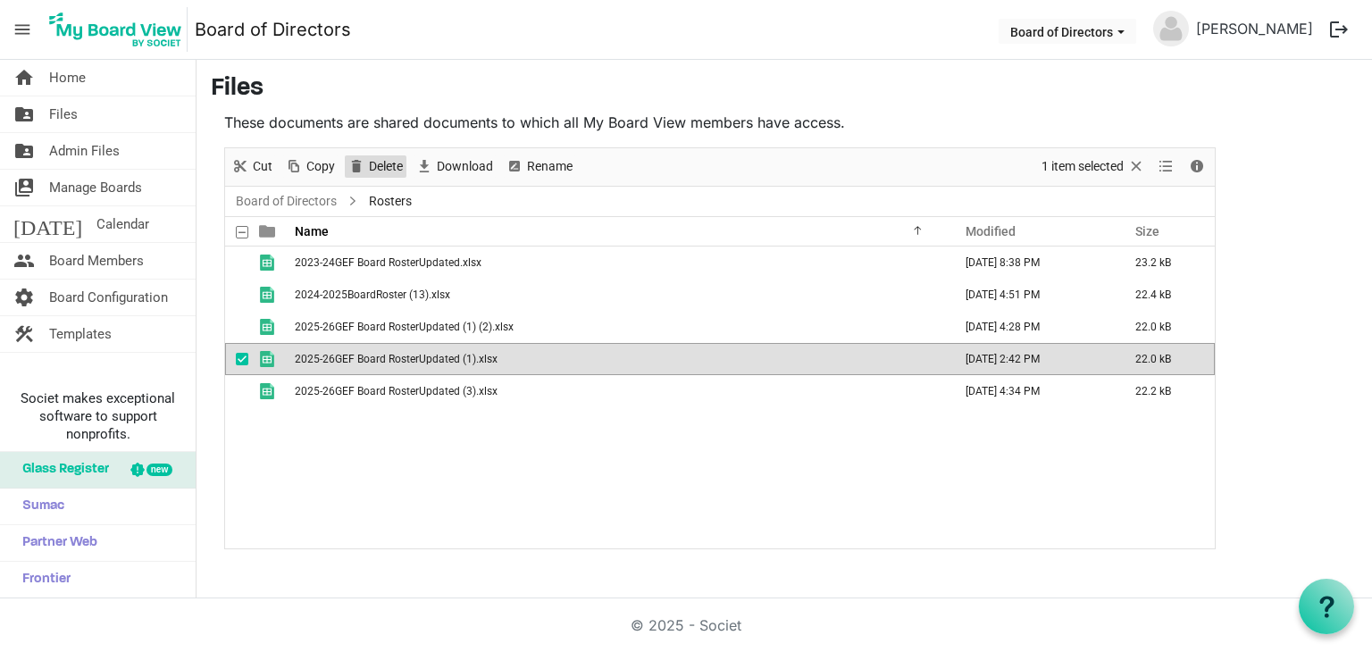
click at [360, 163] on span "Delete" at bounding box center [356, 166] width 21 height 22
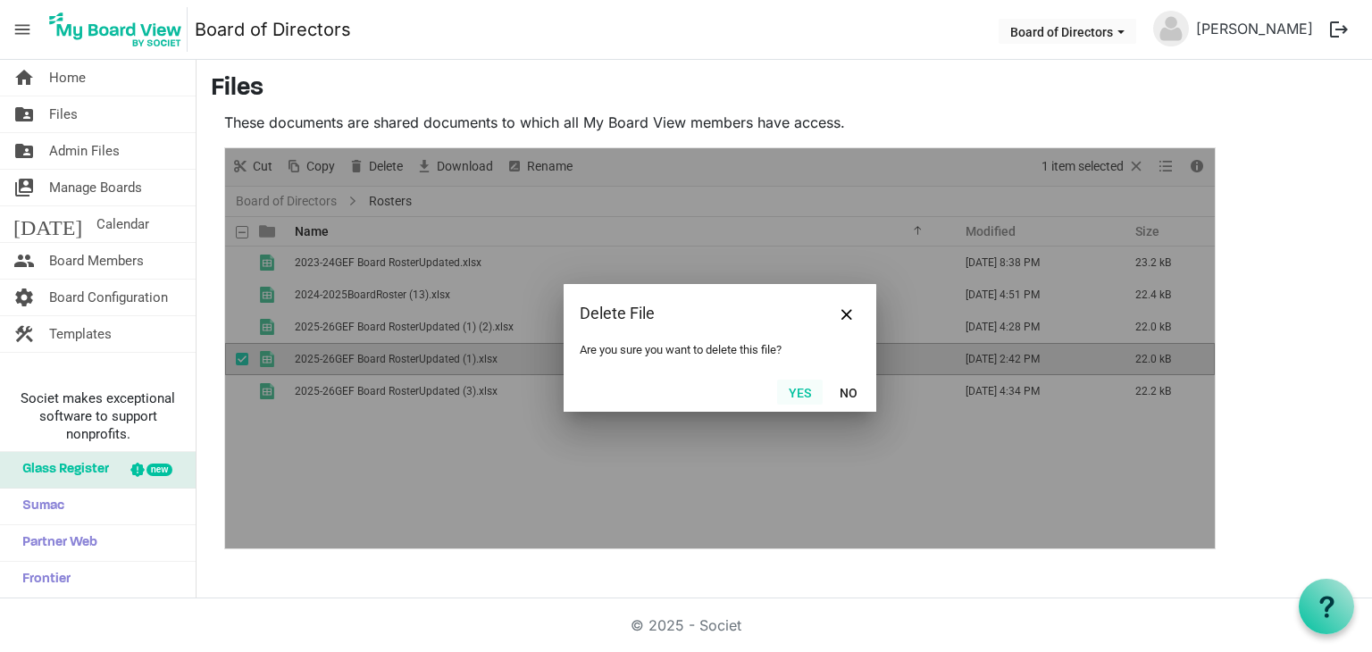
click at [804, 387] on button "Yes" at bounding box center [800, 392] width 46 height 25
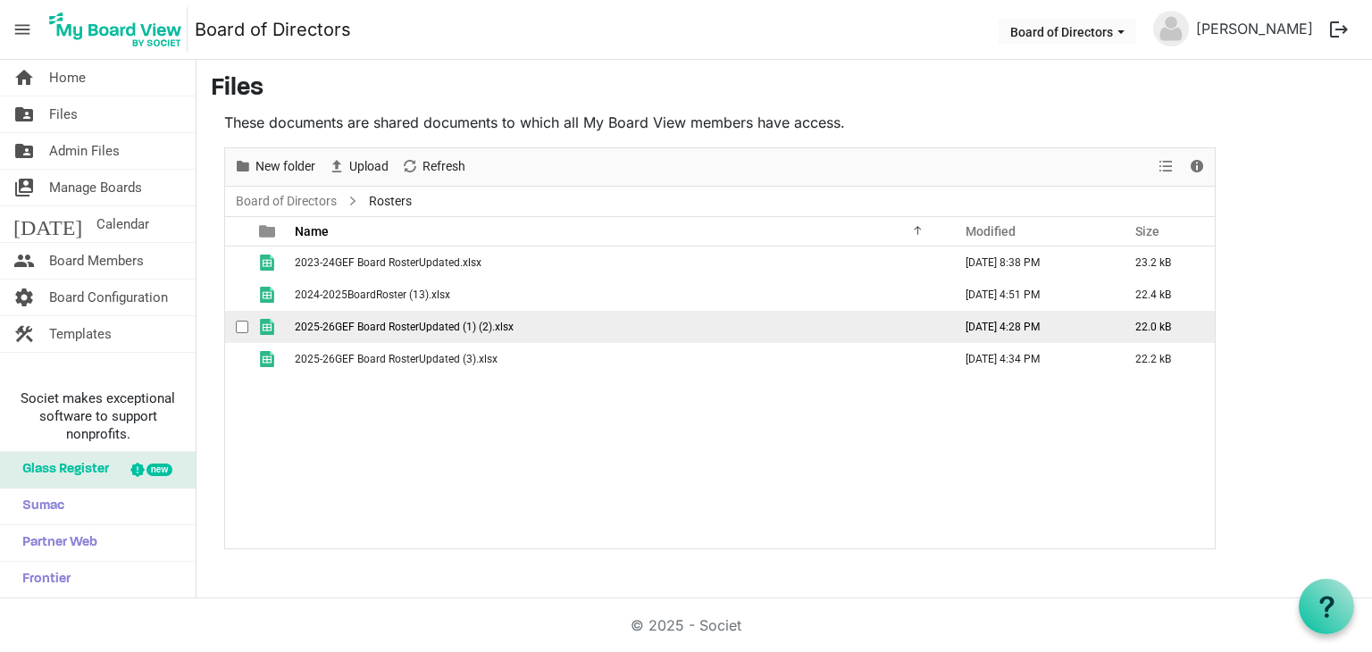
click at [525, 333] on td "2025-26GEF Board RosterUpdated (1) (2).xlsx" at bounding box center [618, 327] width 658 height 32
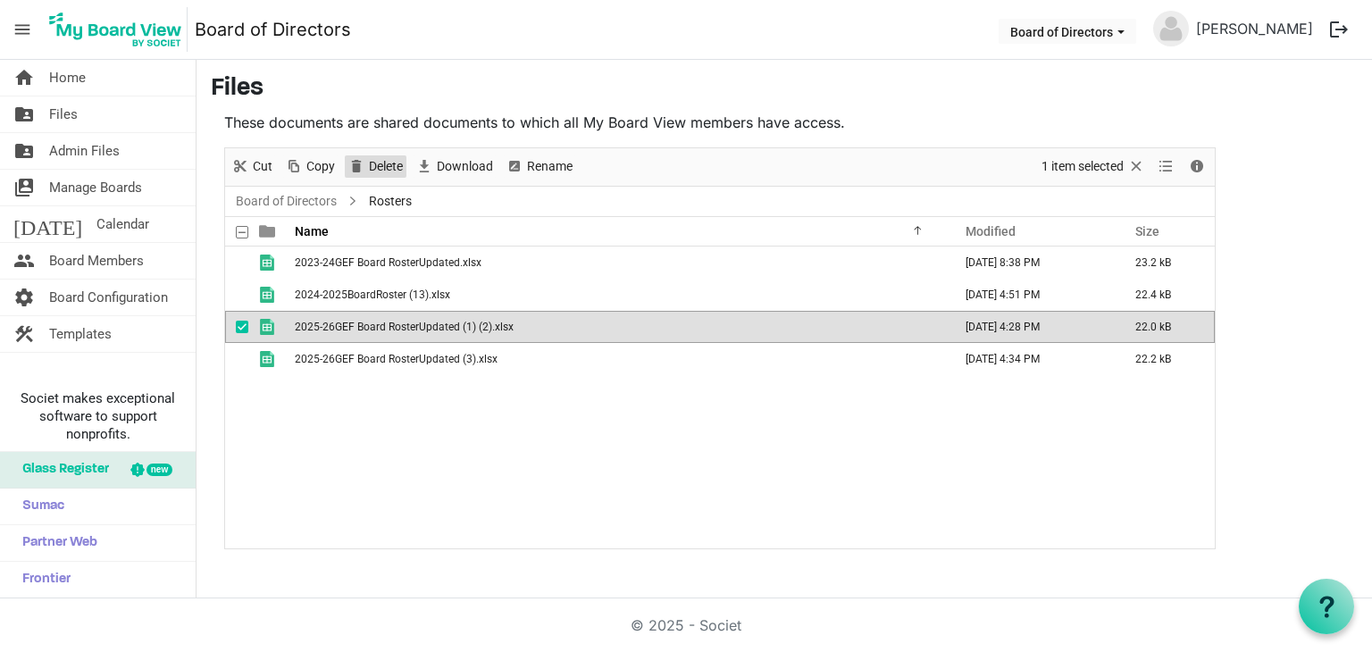
click at [385, 165] on span "Delete" at bounding box center [386, 166] width 38 height 22
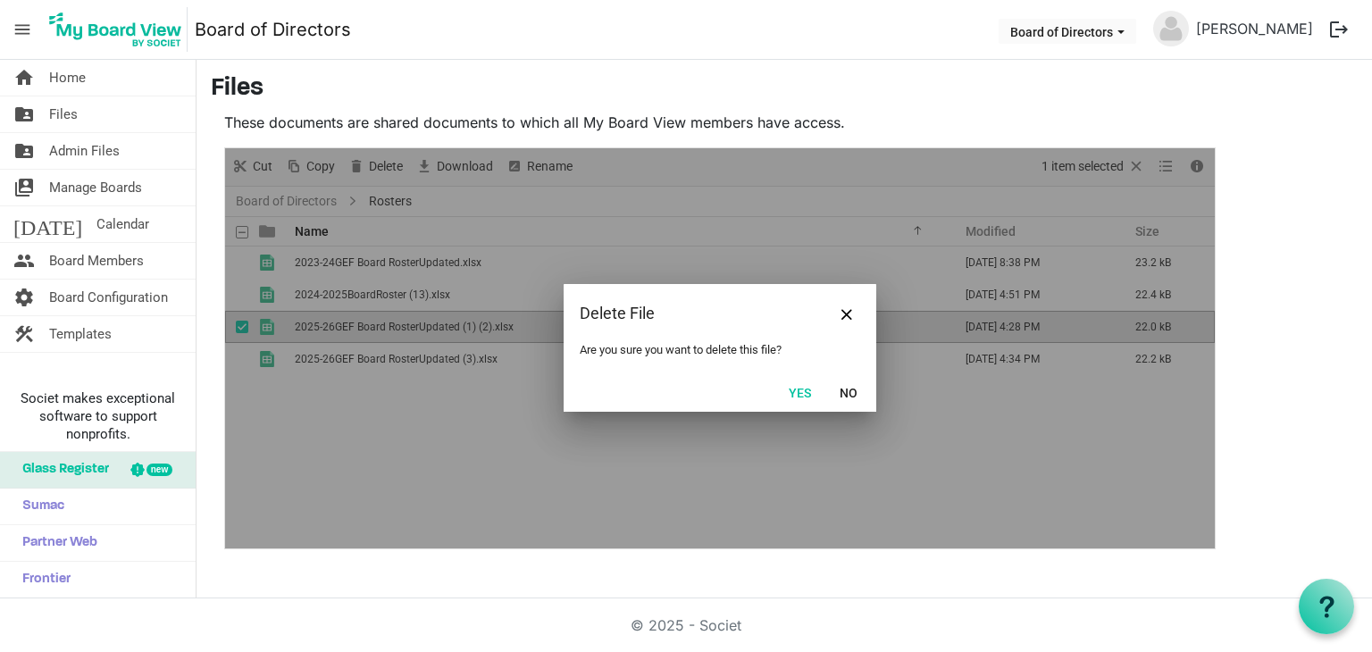
click at [801, 387] on button "Yes" at bounding box center [800, 392] width 46 height 25
